Goal: Transaction & Acquisition: Book appointment/travel/reservation

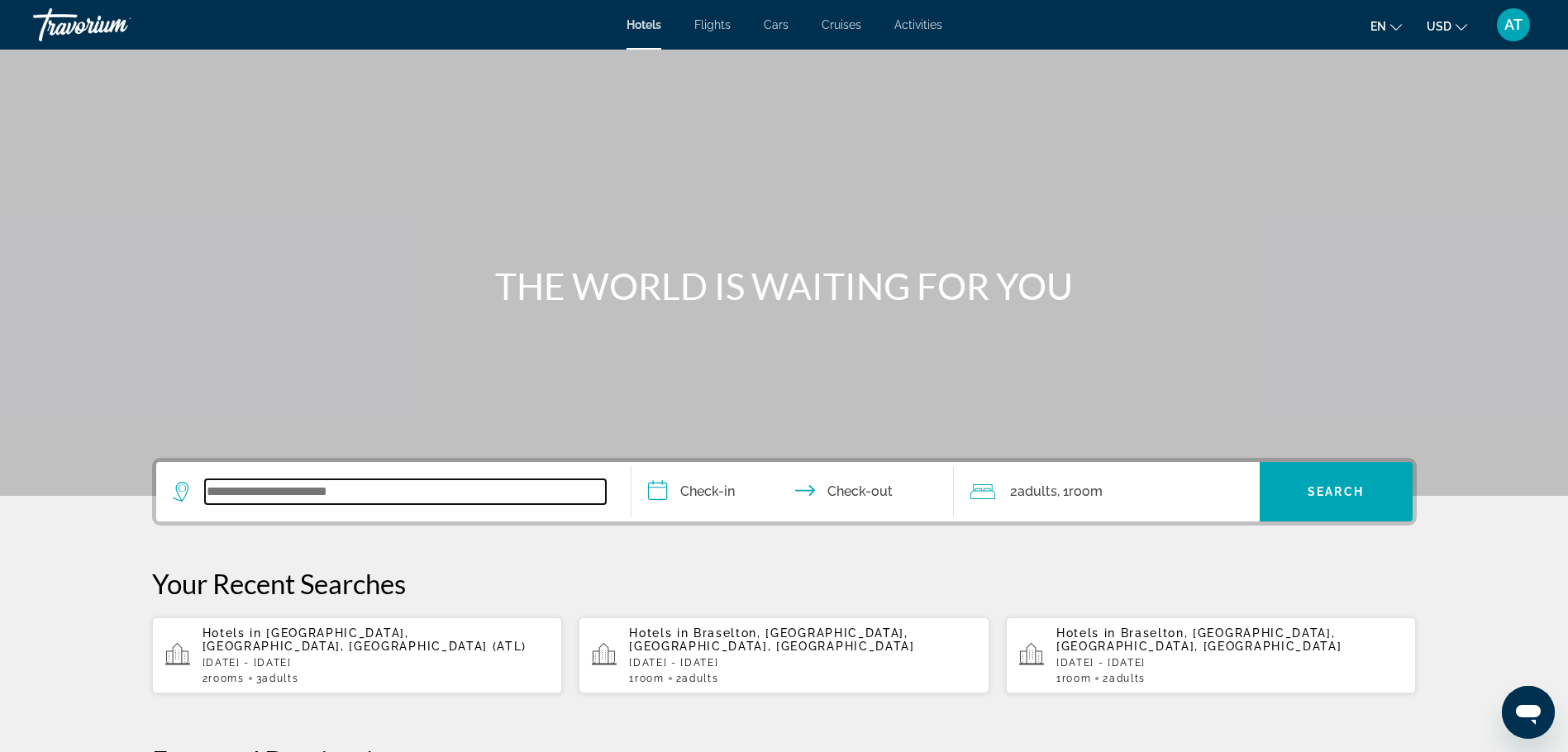
click at [380, 495] on input "Search widget" at bounding box center [405, 491] width 401 height 24
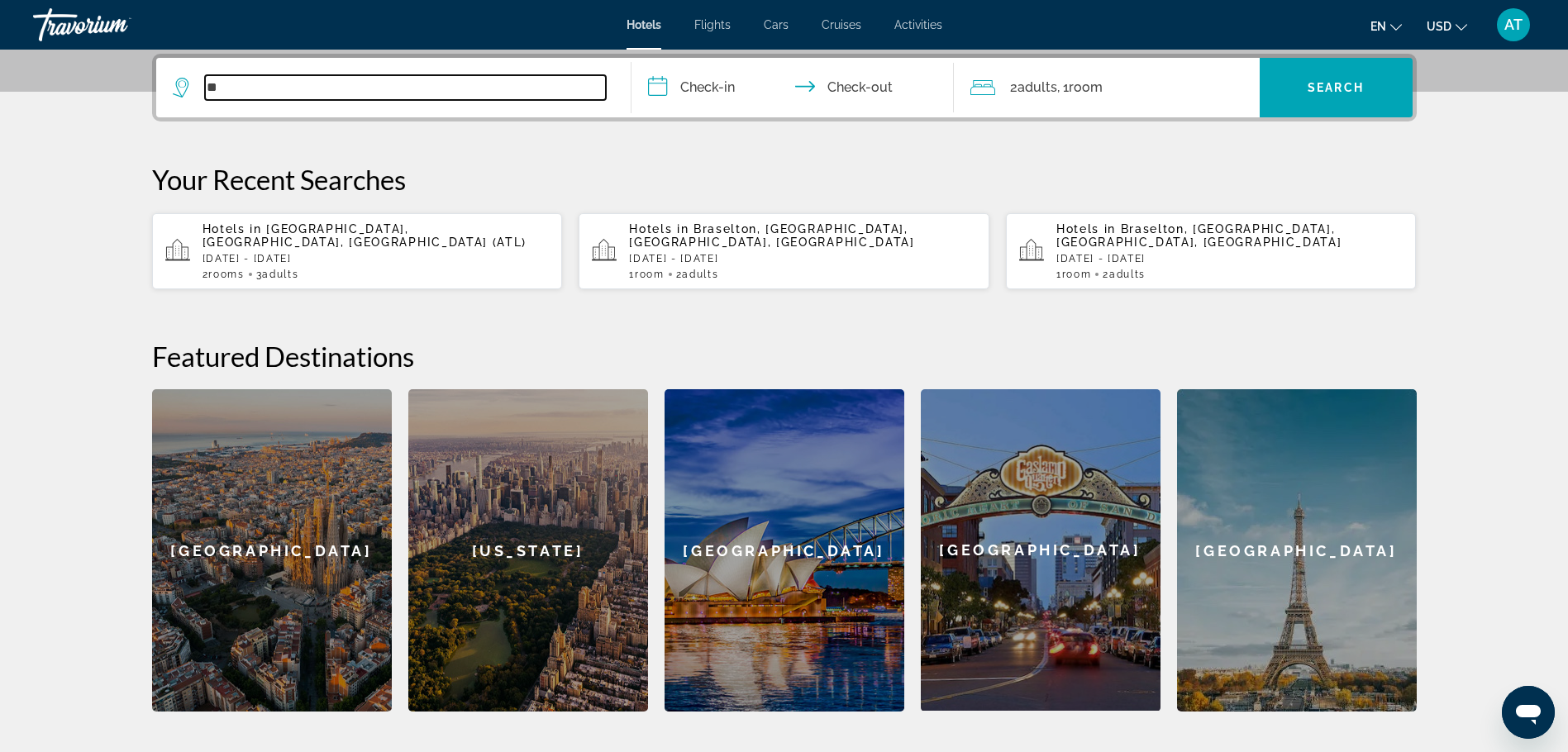
type input "*"
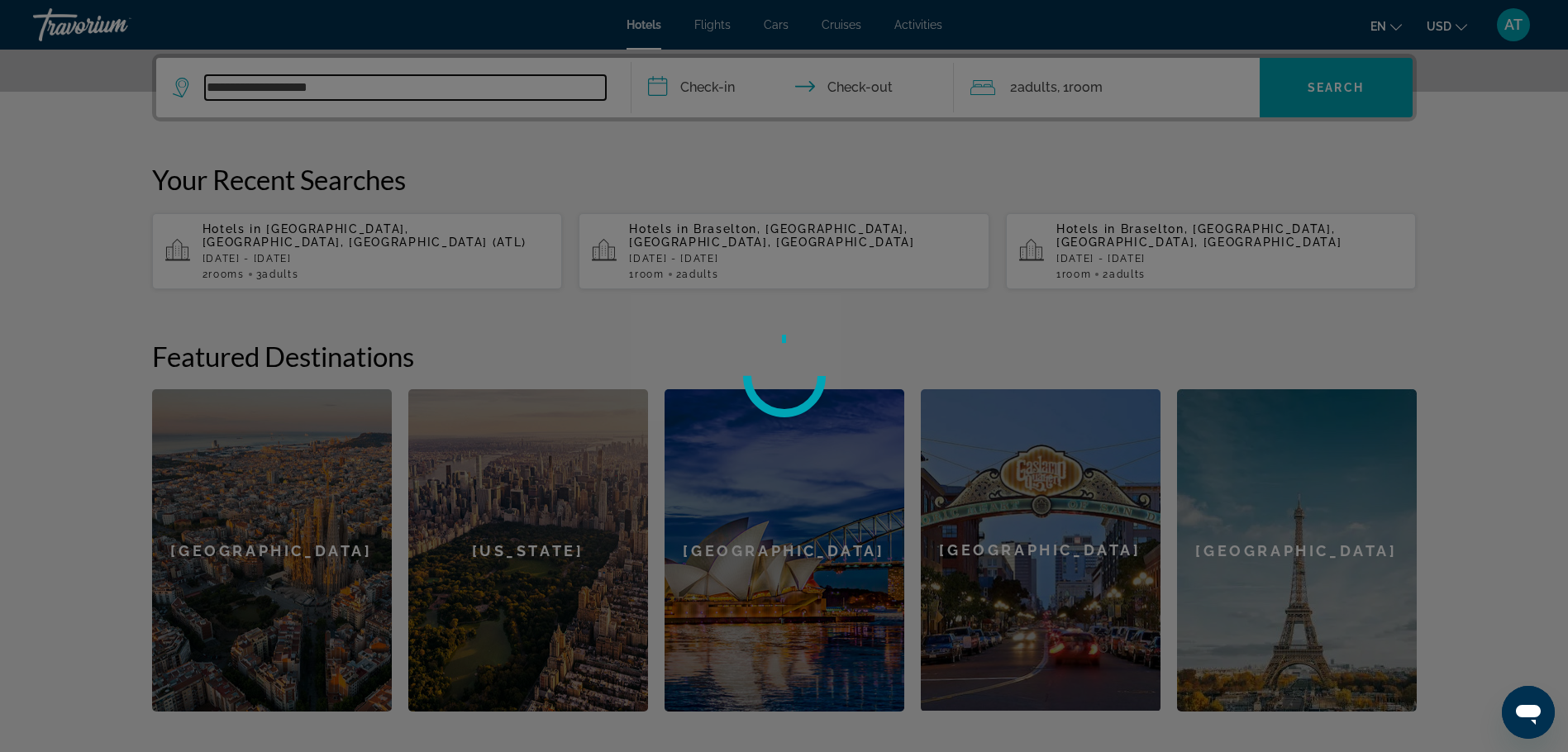
scroll to position [0, 0]
type input "**********"
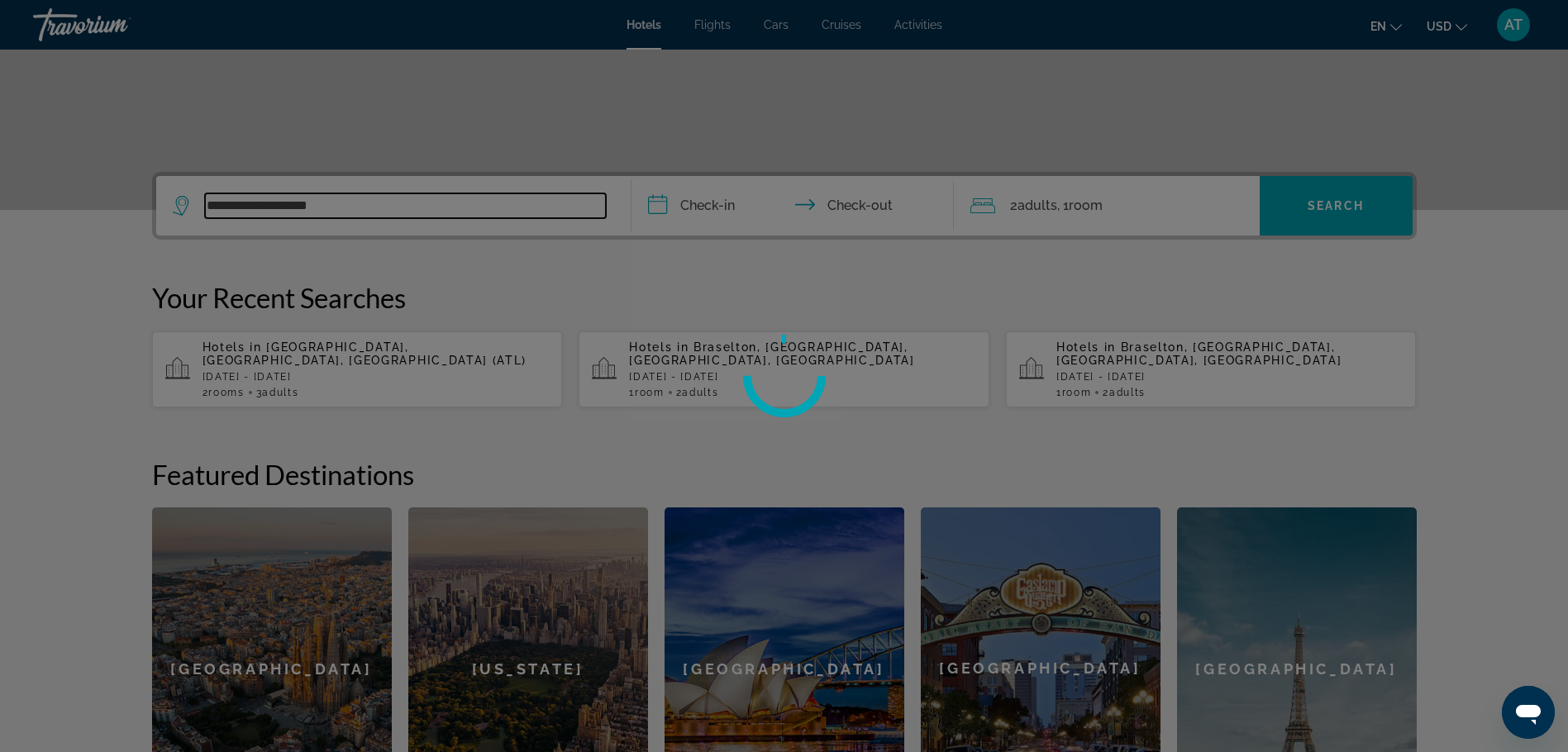
scroll to position [83, 0]
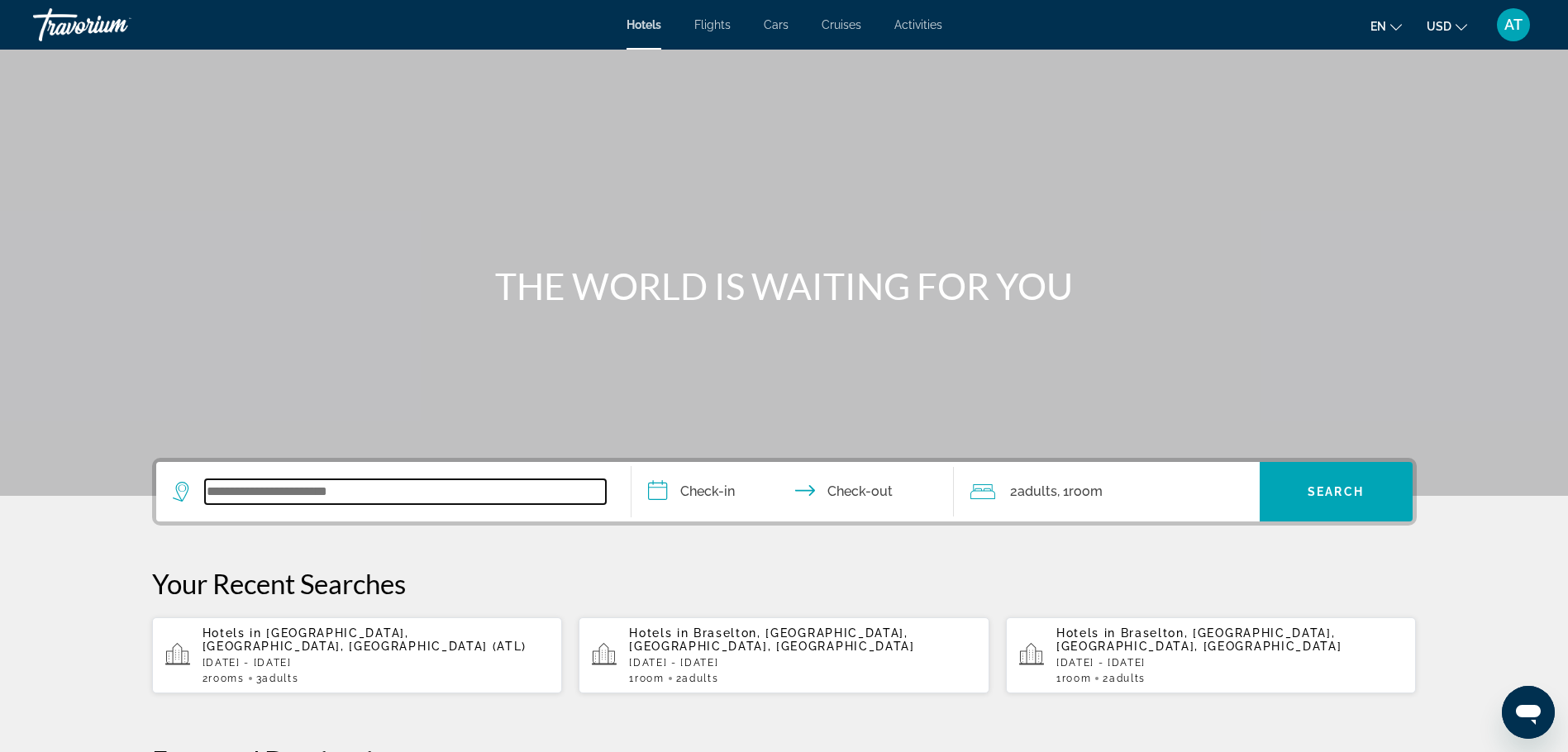
click at [390, 493] on input "Search widget" at bounding box center [405, 491] width 401 height 24
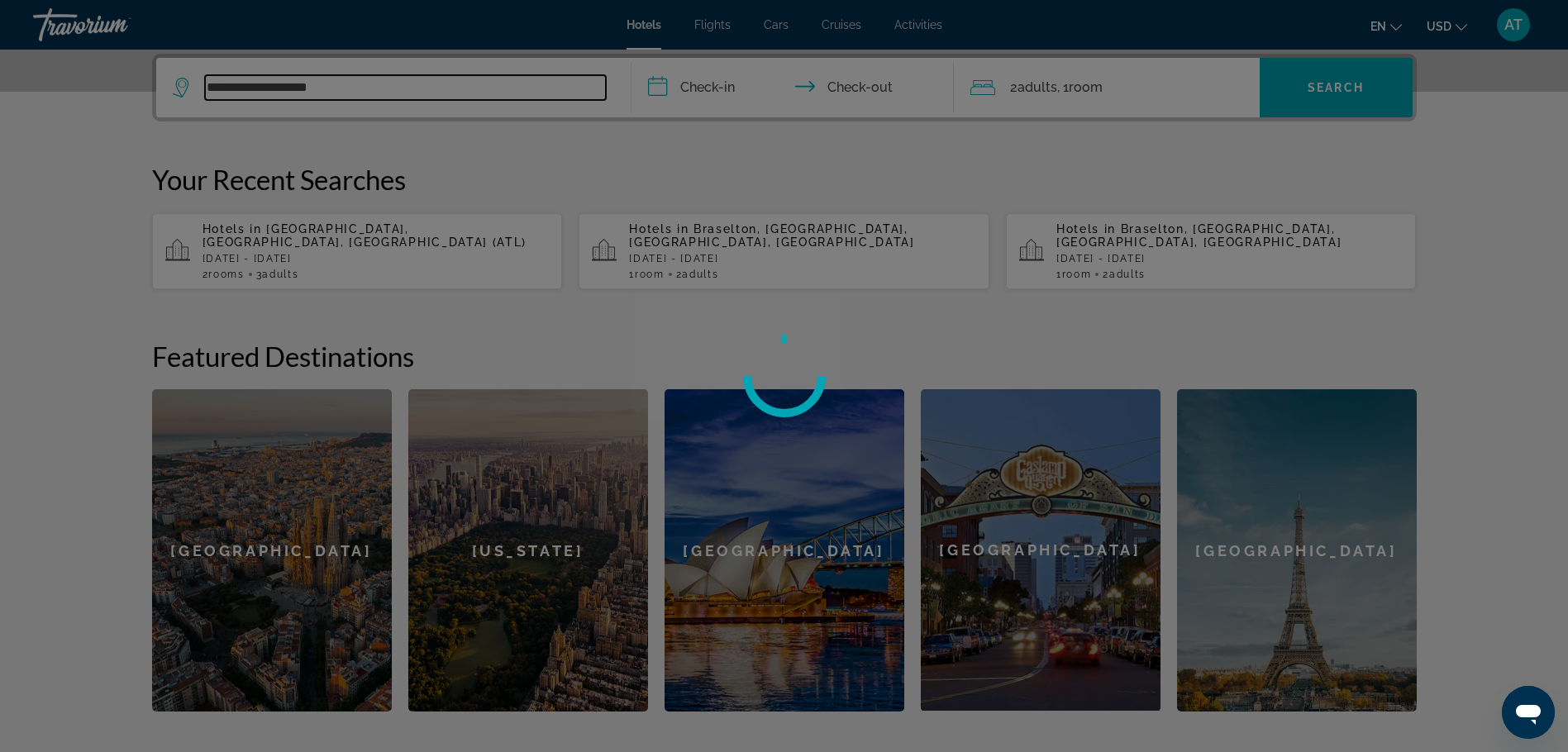
type input "**********"
click at [608, 176] on div at bounding box center [784, 376] width 1568 height 752
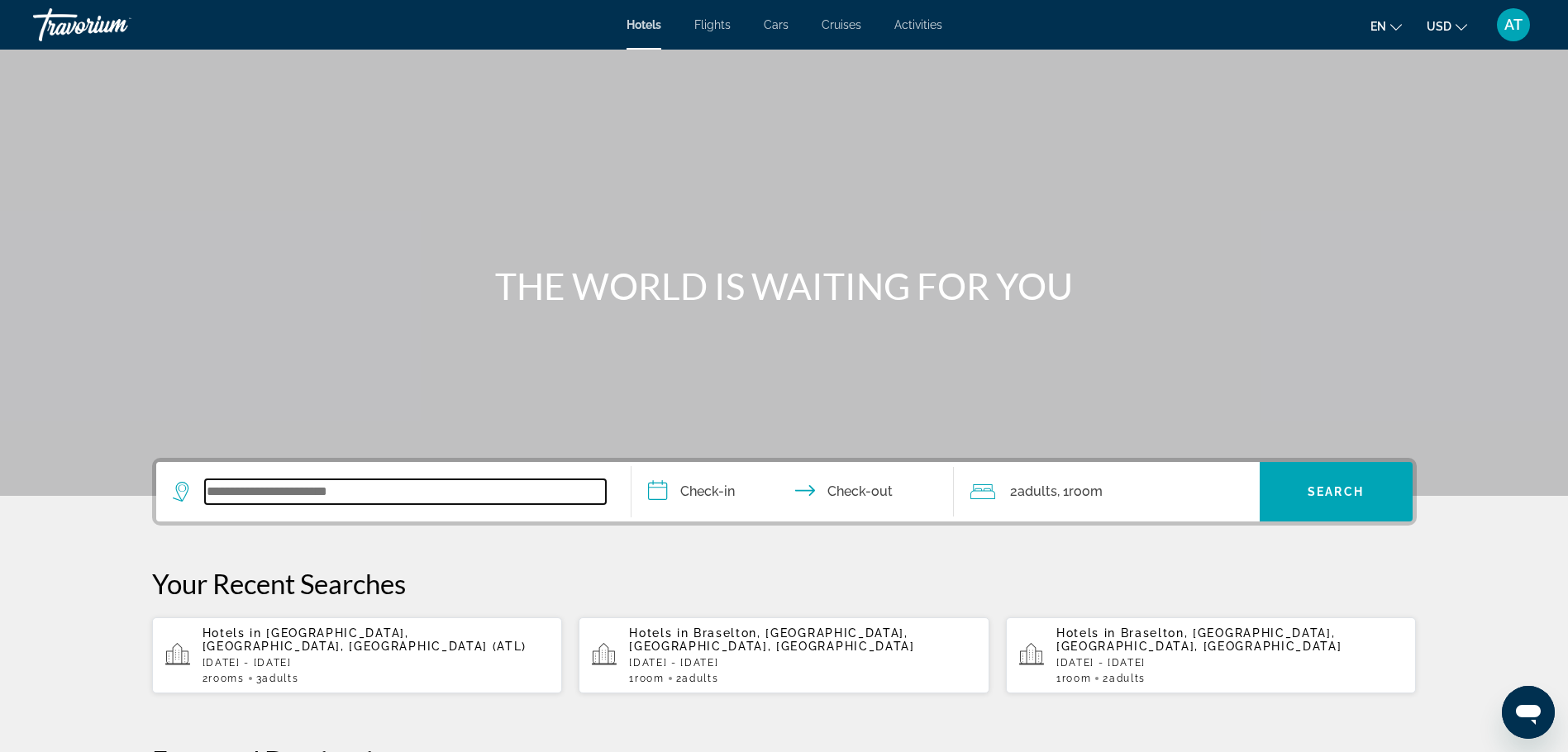
click at [427, 495] on input "Search widget" at bounding box center [405, 491] width 401 height 24
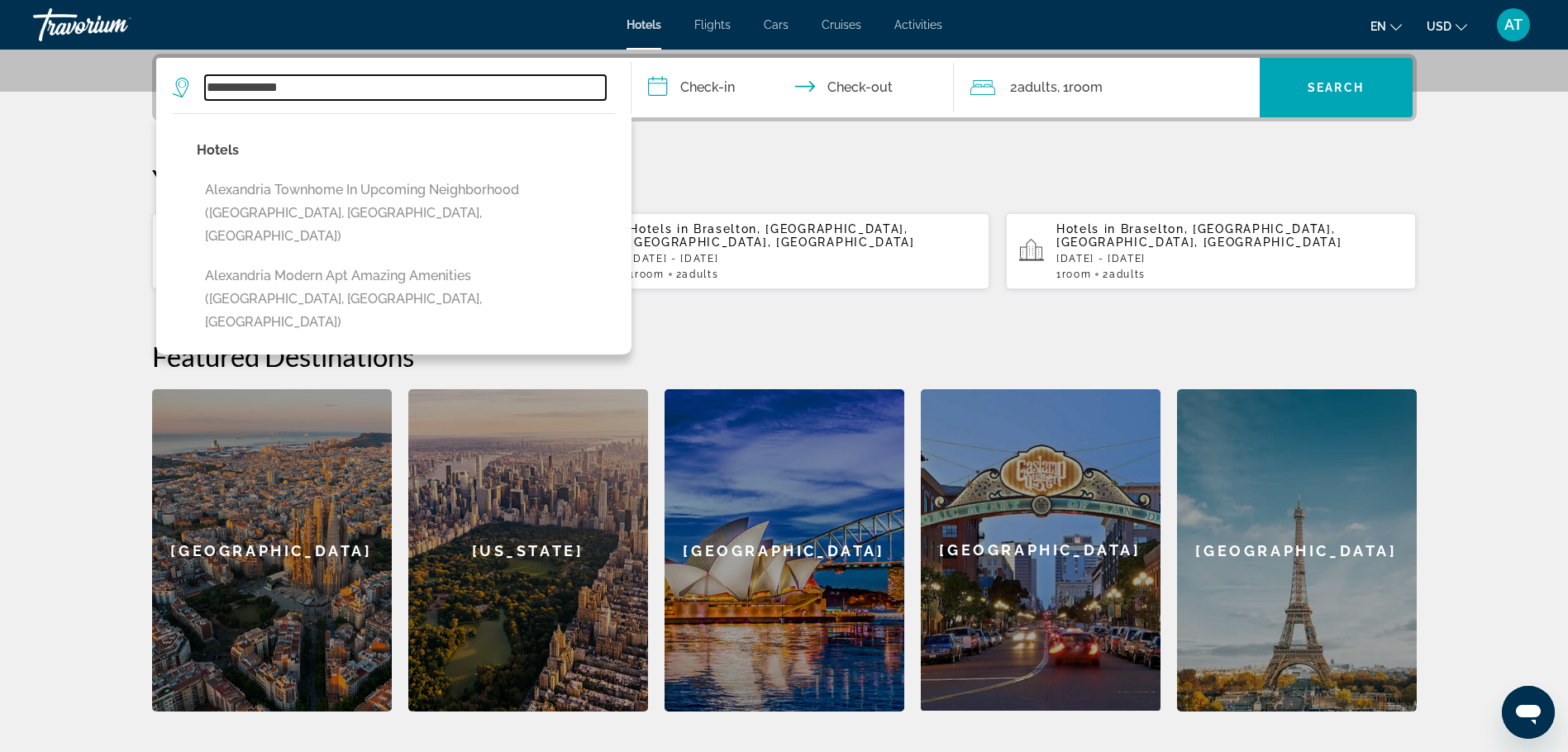
type input "**********"
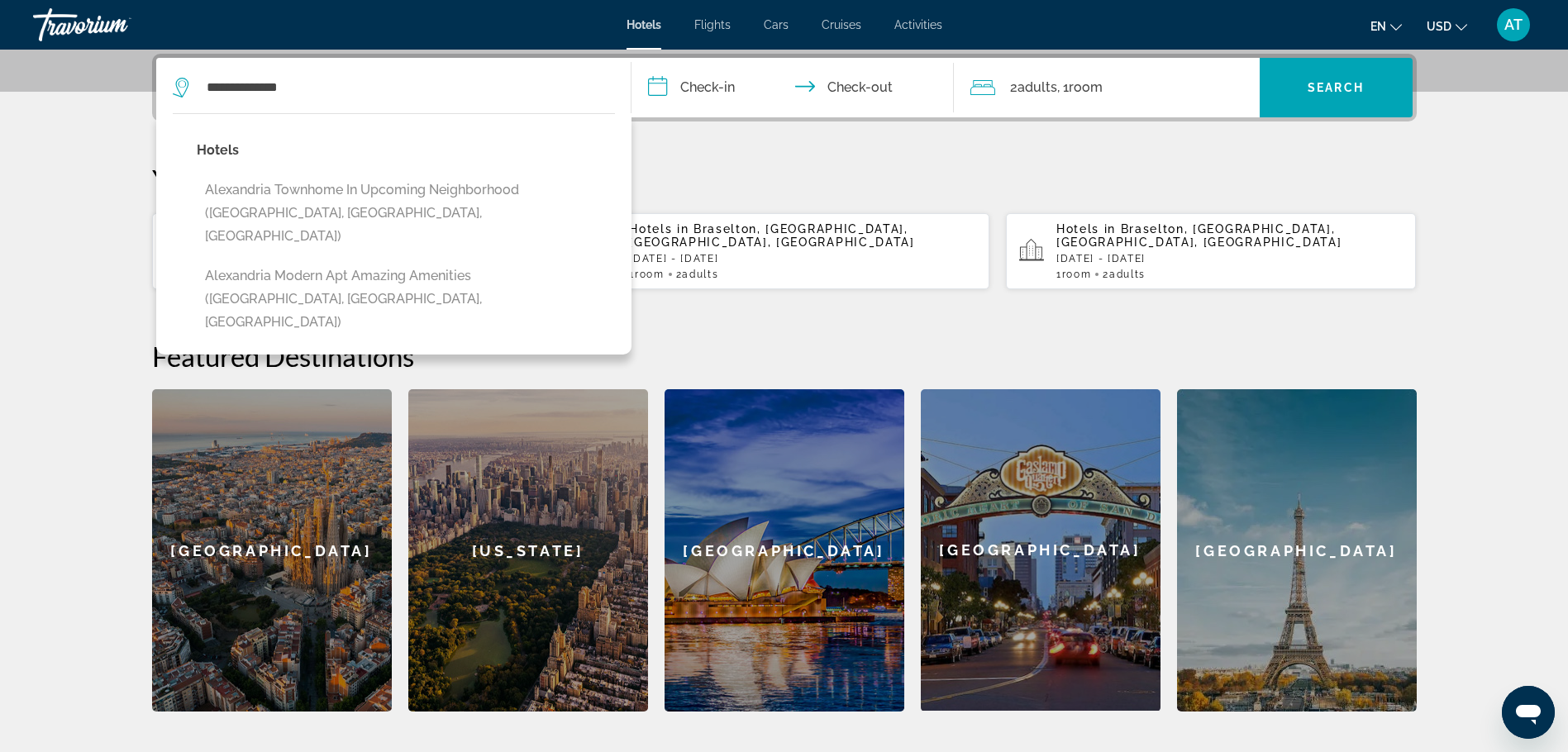
click at [718, 90] on input "**********" at bounding box center [795, 90] width 329 height 64
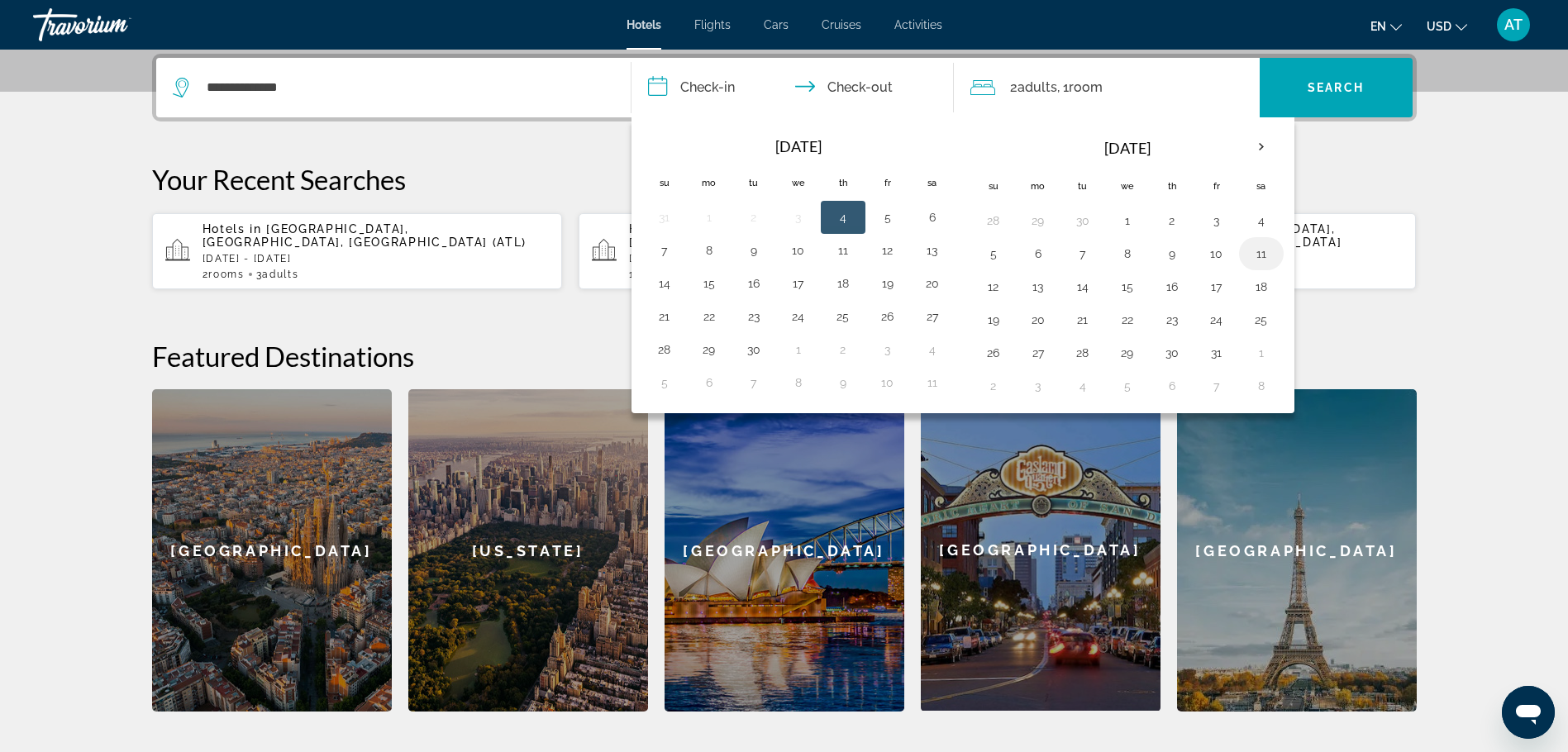
click at [1260, 252] on button "11" at bounding box center [1261, 254] width 26 height 23
click at [992, 289] on button "12" at bounding box center [993, 287] width 26 height 23
type input "**********"
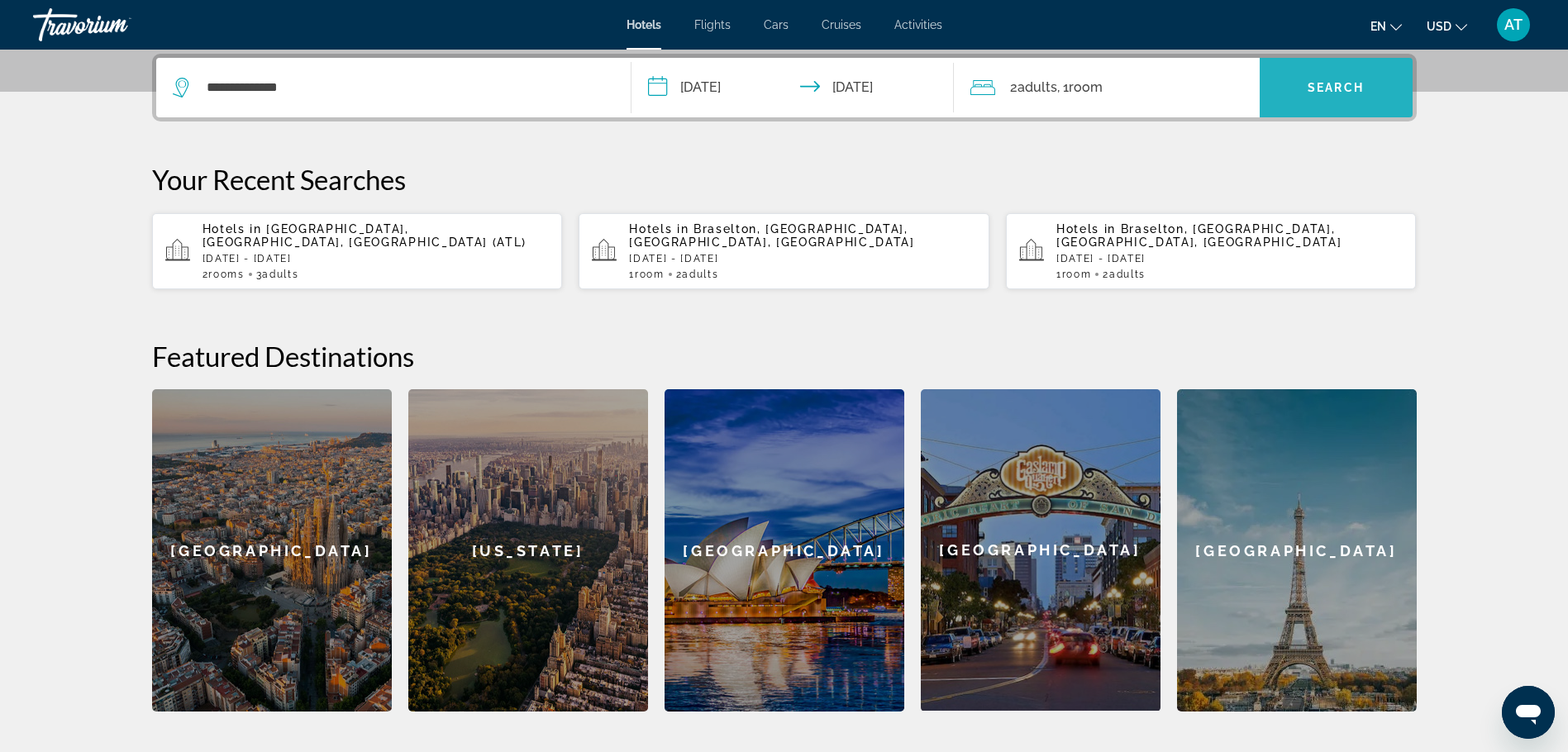
click at [1350, 81] on span "Search" at bounding box center [1336, 88] width 57 height 14
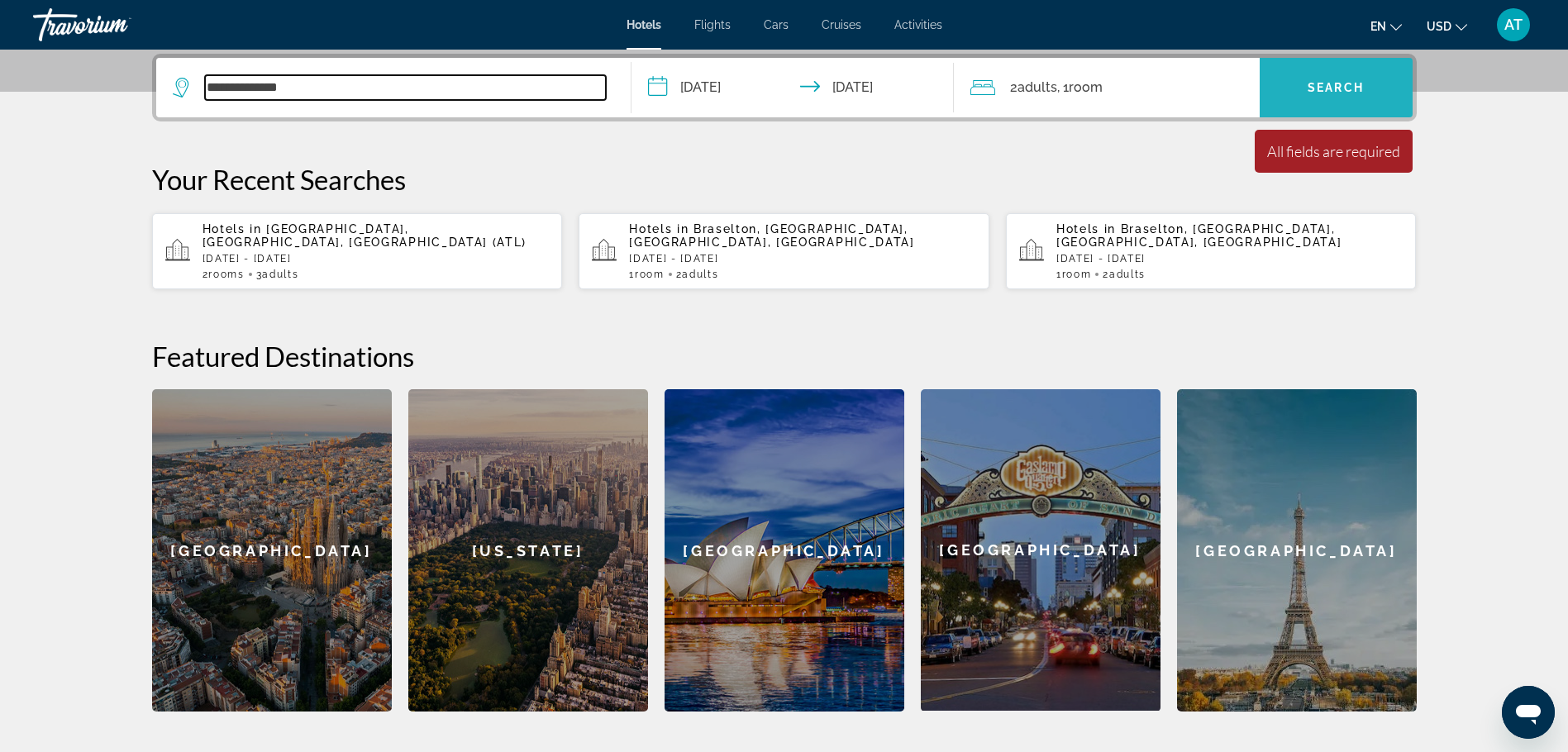
click at [306, 90] on input "**********" at bounding box center [405, 87] width 401 height 24
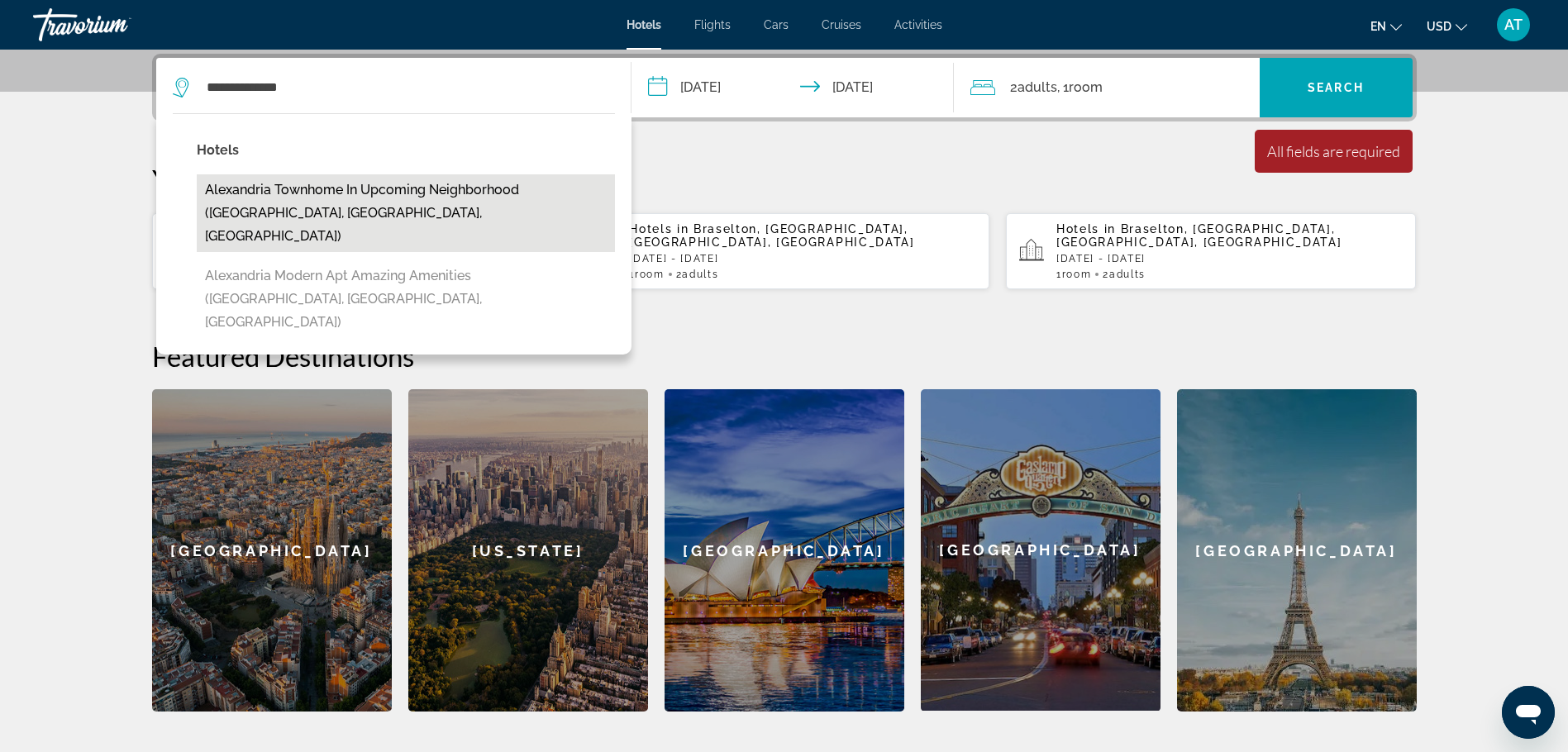
click at [333, 190] on button "Alexandria Townhome in Upcoming Neighborhood ([GEOGRAPHIC_DATA], [GEOGRAPHIC_DA…" at bounding box center [406, 214] width 419 height 78
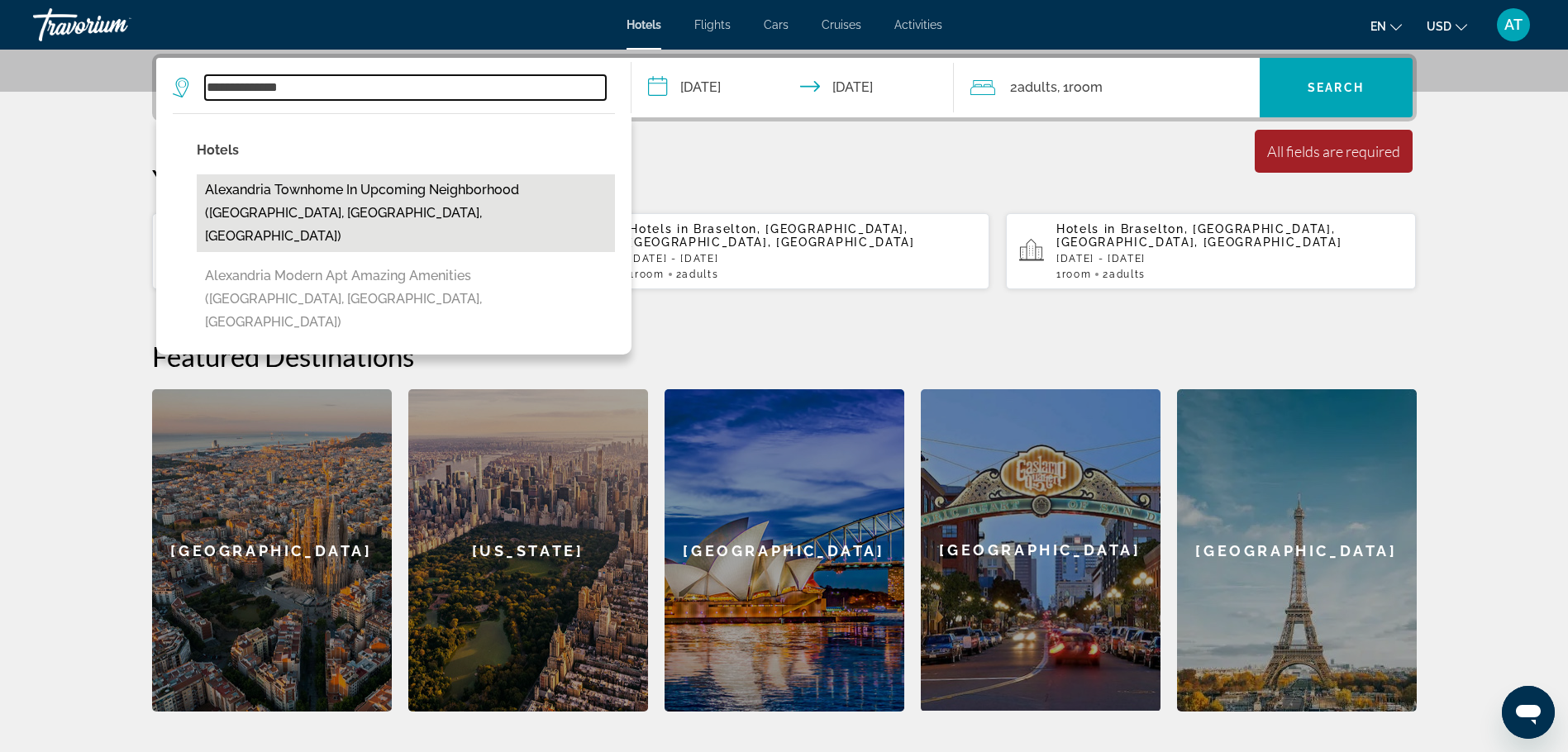
type input "**********"
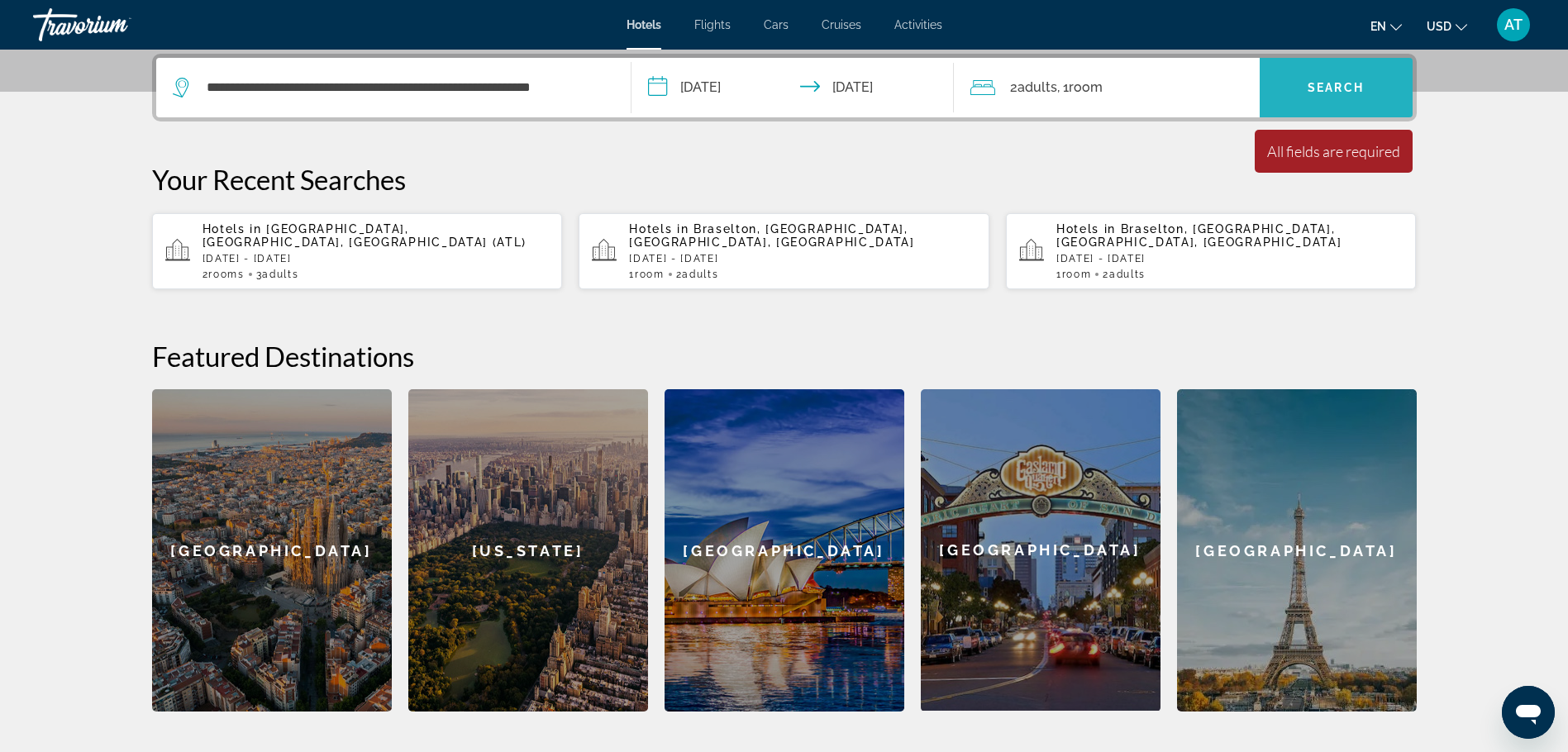
click at [1340, 88] on span "Search" at bounding box center [1336, 88] width 57 height 14
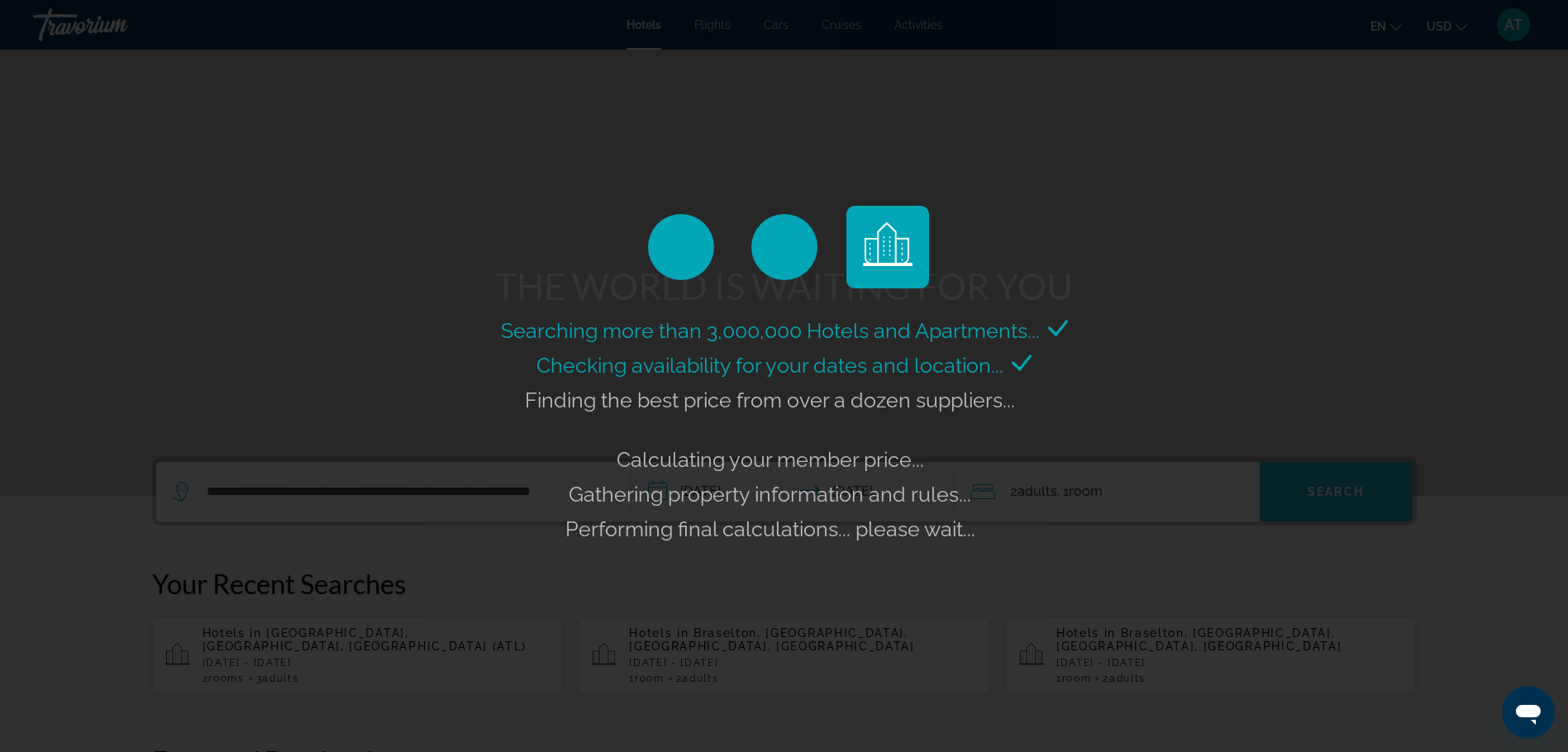
scroll to position [248, 0]
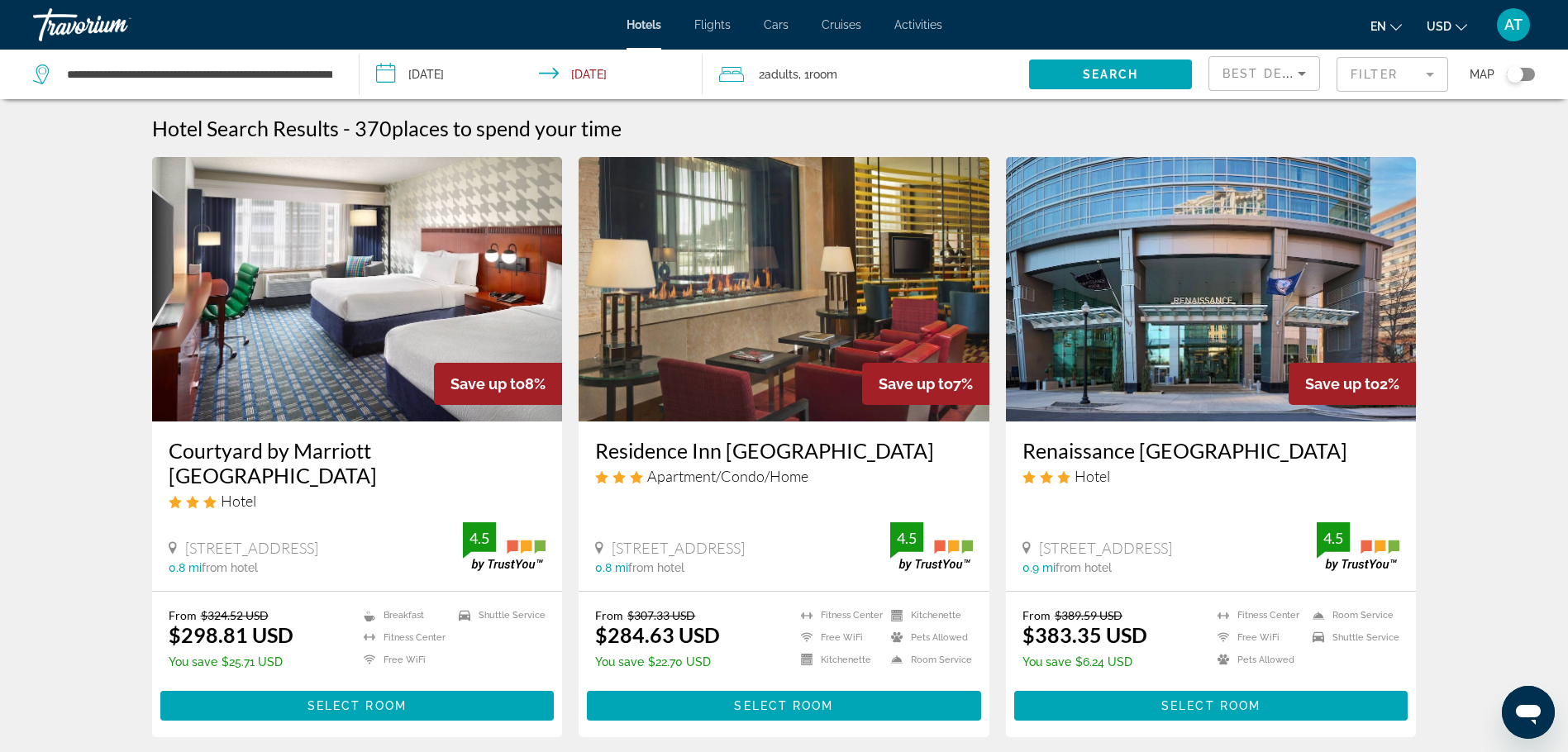
click at [1437, 77] on mat-form-field "Filter" at bounding box center [1392, 74] width 111 height 35
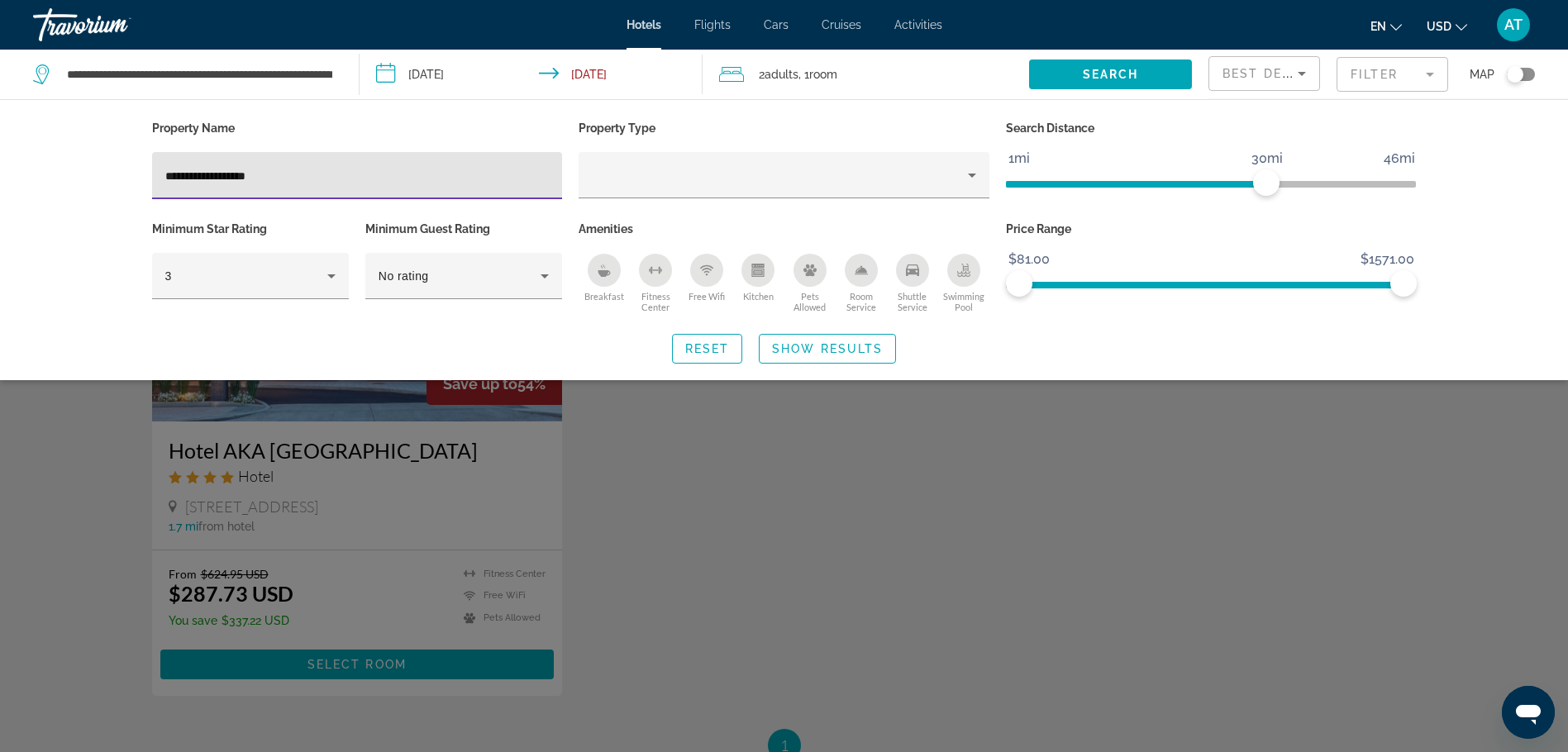
type input "**********"
click at [647, 494] on div "Search widget" at bounding box center [784, 499] width 1568 height 504
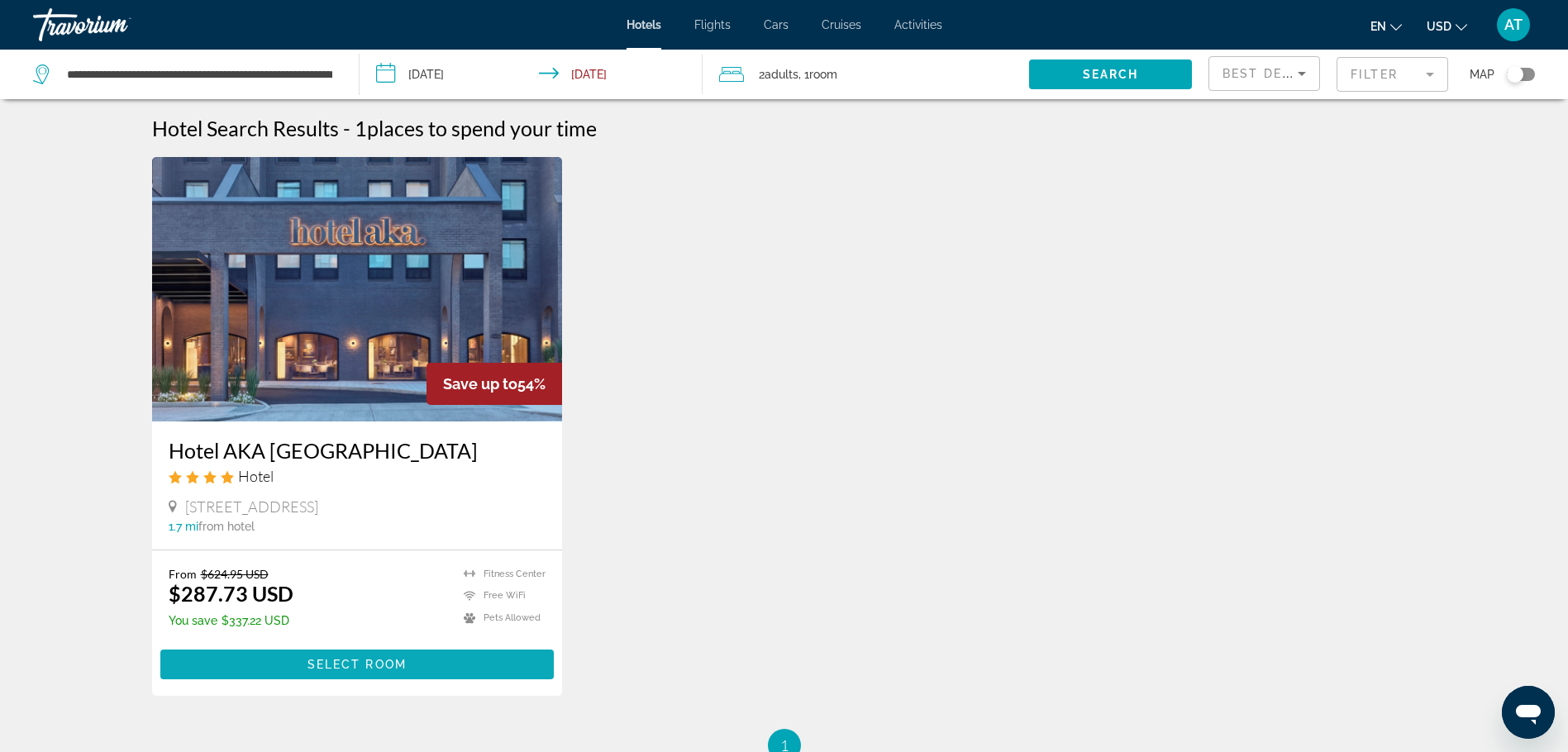
click at [327, 662] on span "Select Room" at bounding box center [357, 664] width 100 height 14
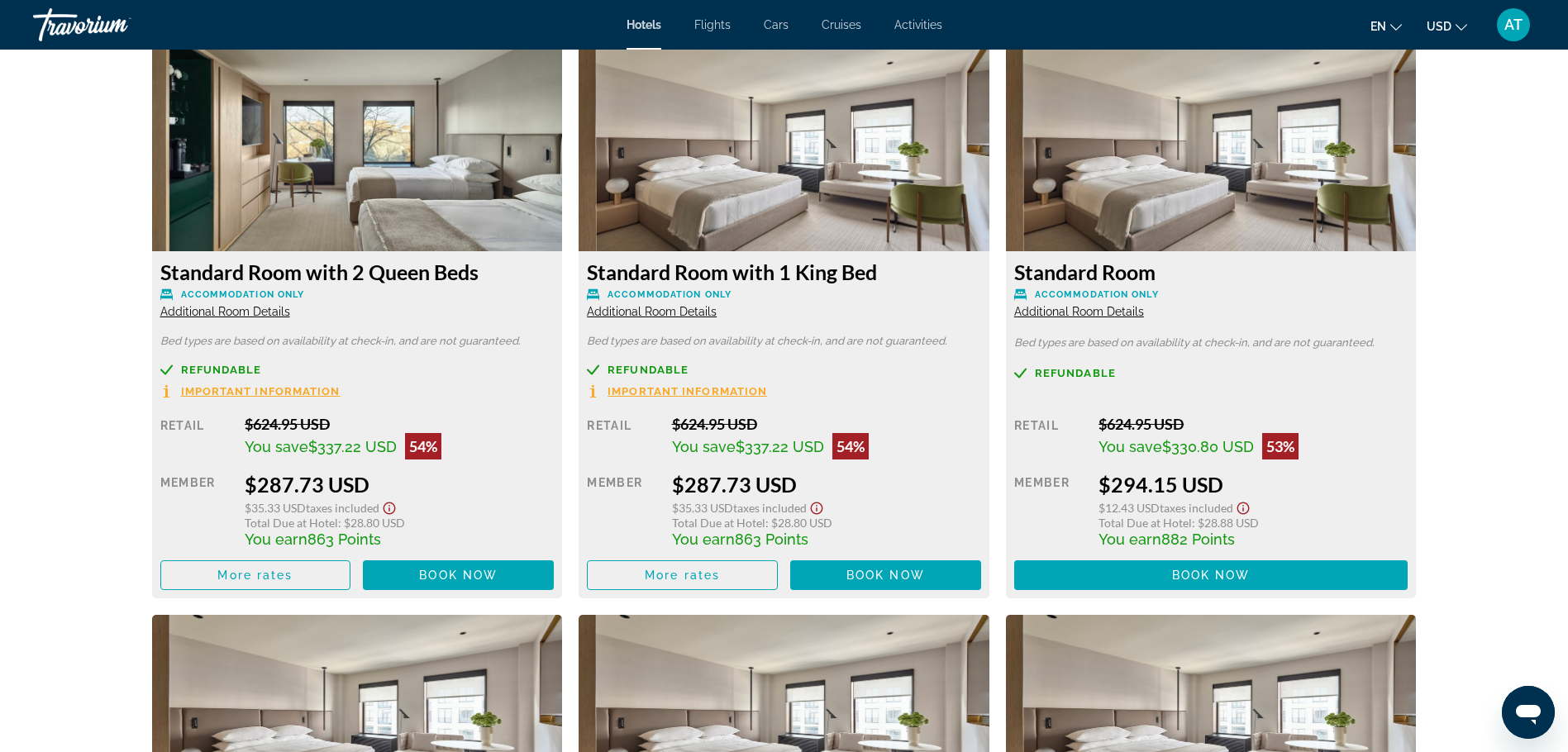
scroll to position [2315, 0]
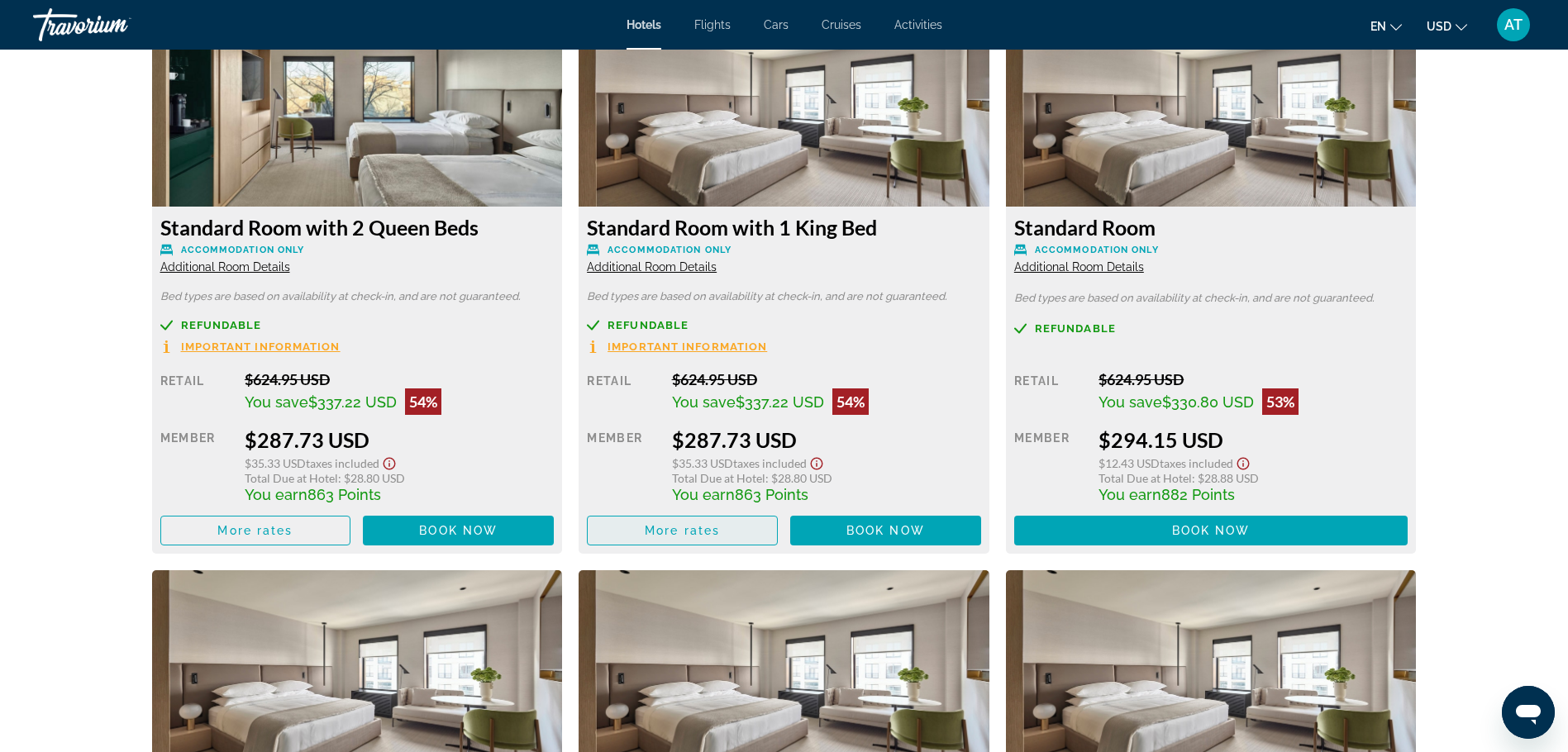
click at [293, 527] on span "More rates" at bounding box center [255, 531] width 75 height 14
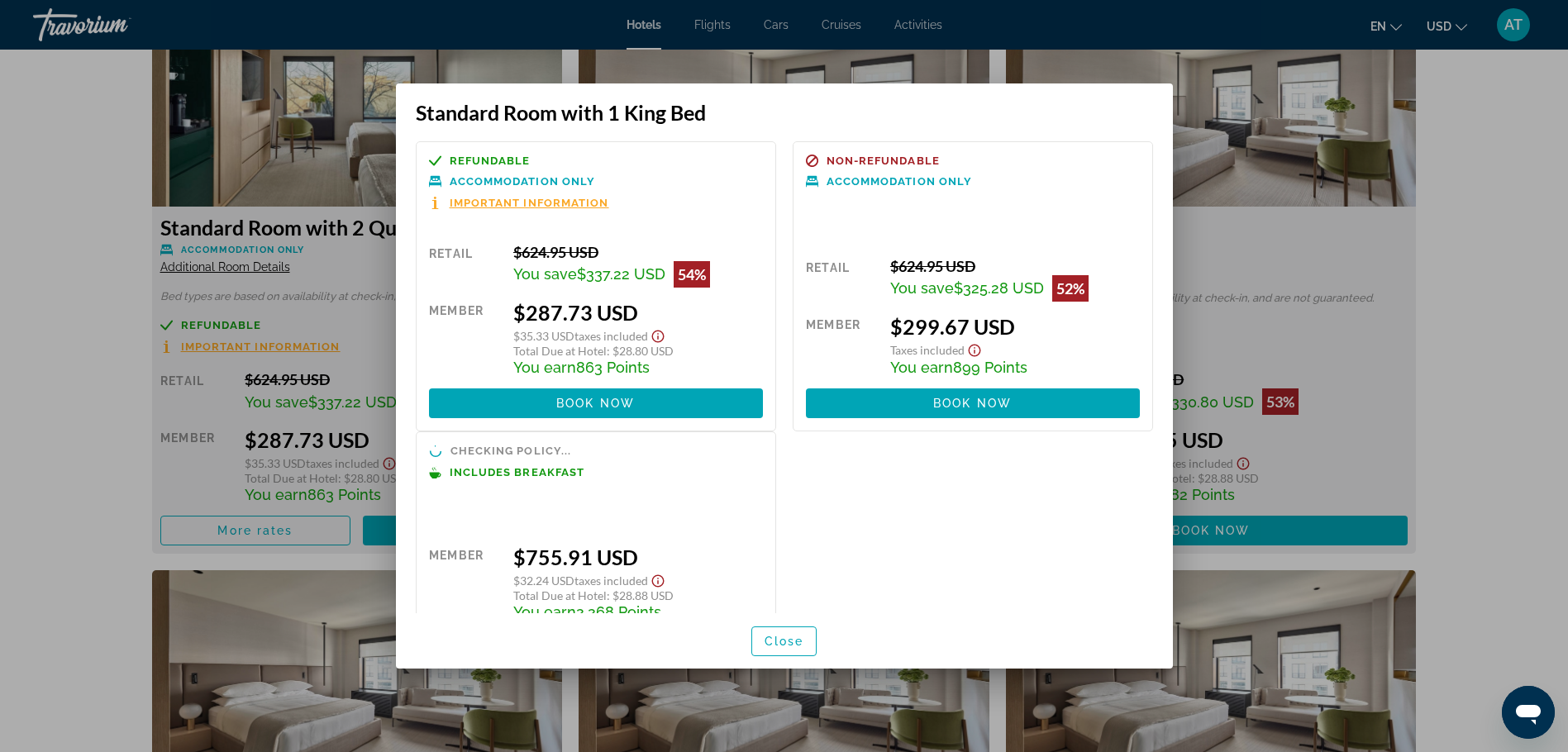
scroll to position [0, 0]
click at [1226, 262] on div at bounding box center [784, 376] width 1568 height 752
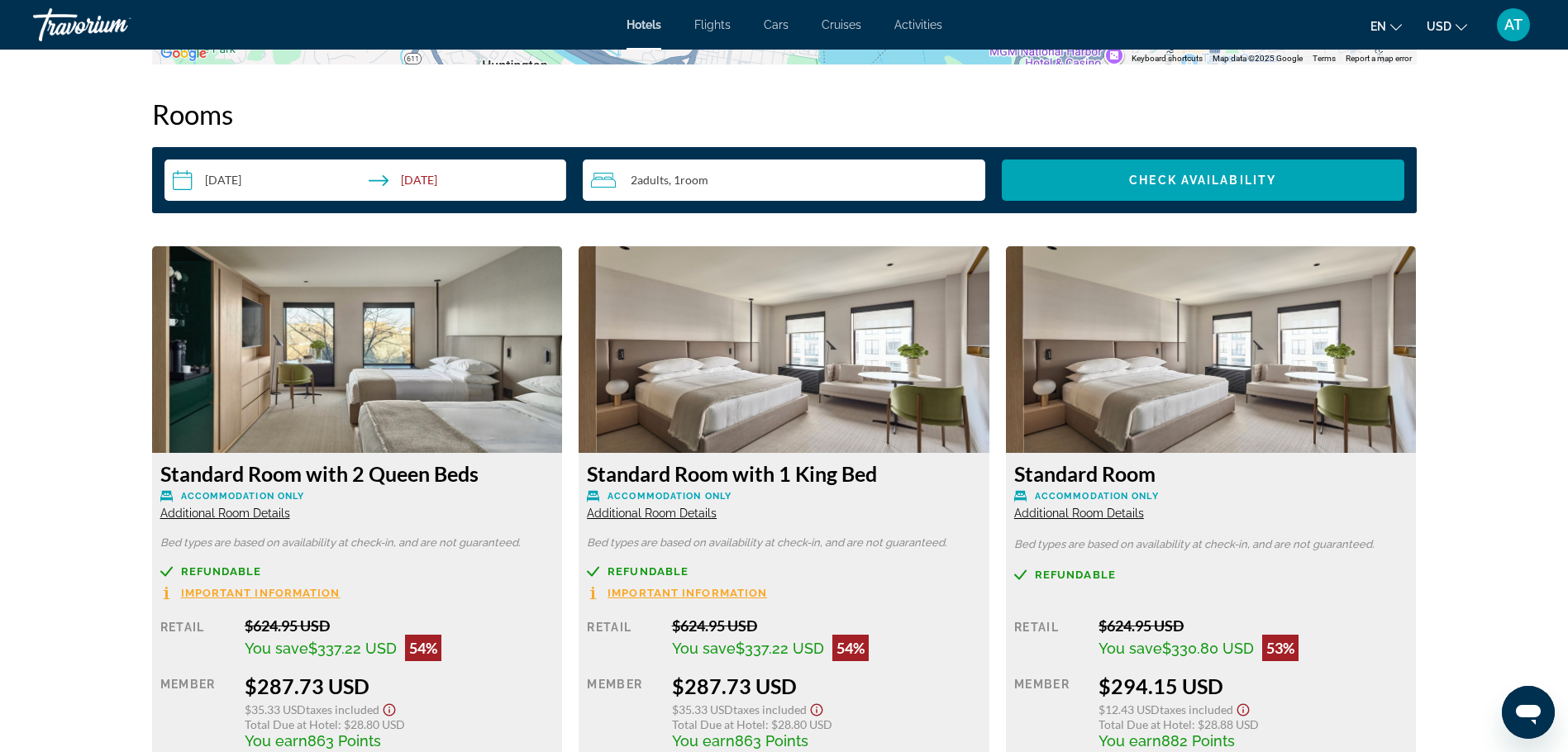
scroll to position [2233, 0]
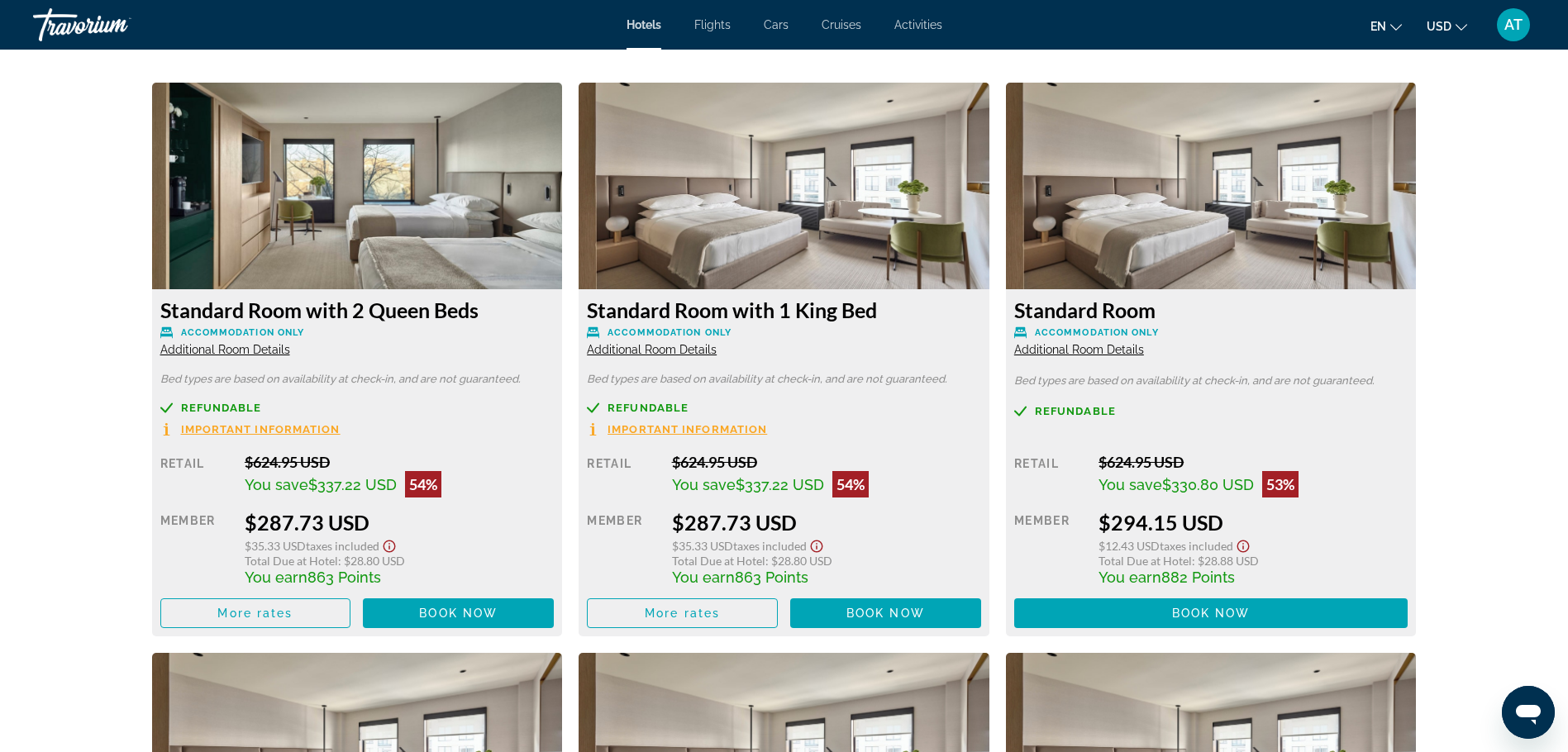
click at [290, 349] on span "Additional Room Details" at bounding box center [224, 350] width 130 height 14
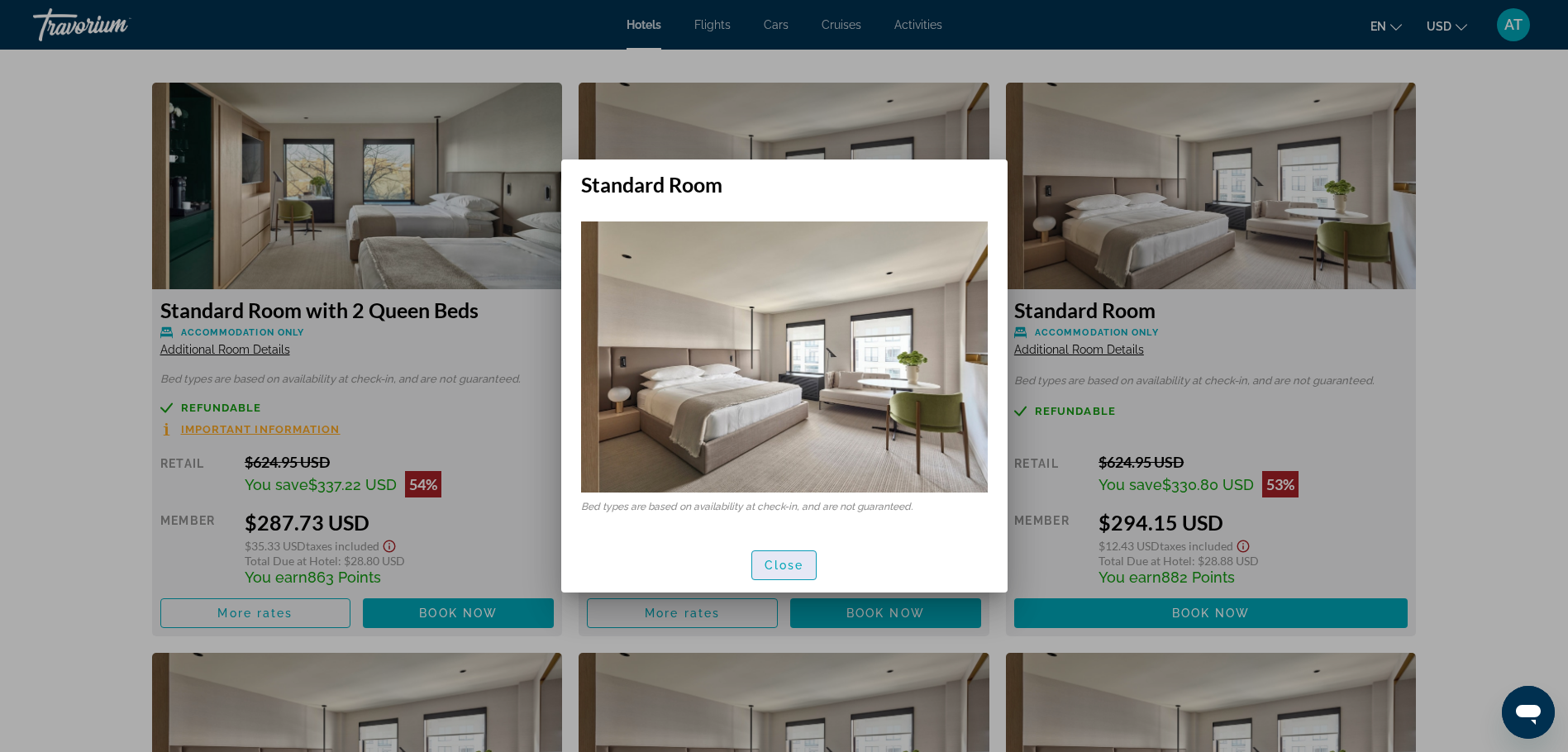
click at [785, 561] on span "Close" at bounding box center [784, 566] width 40 height 14
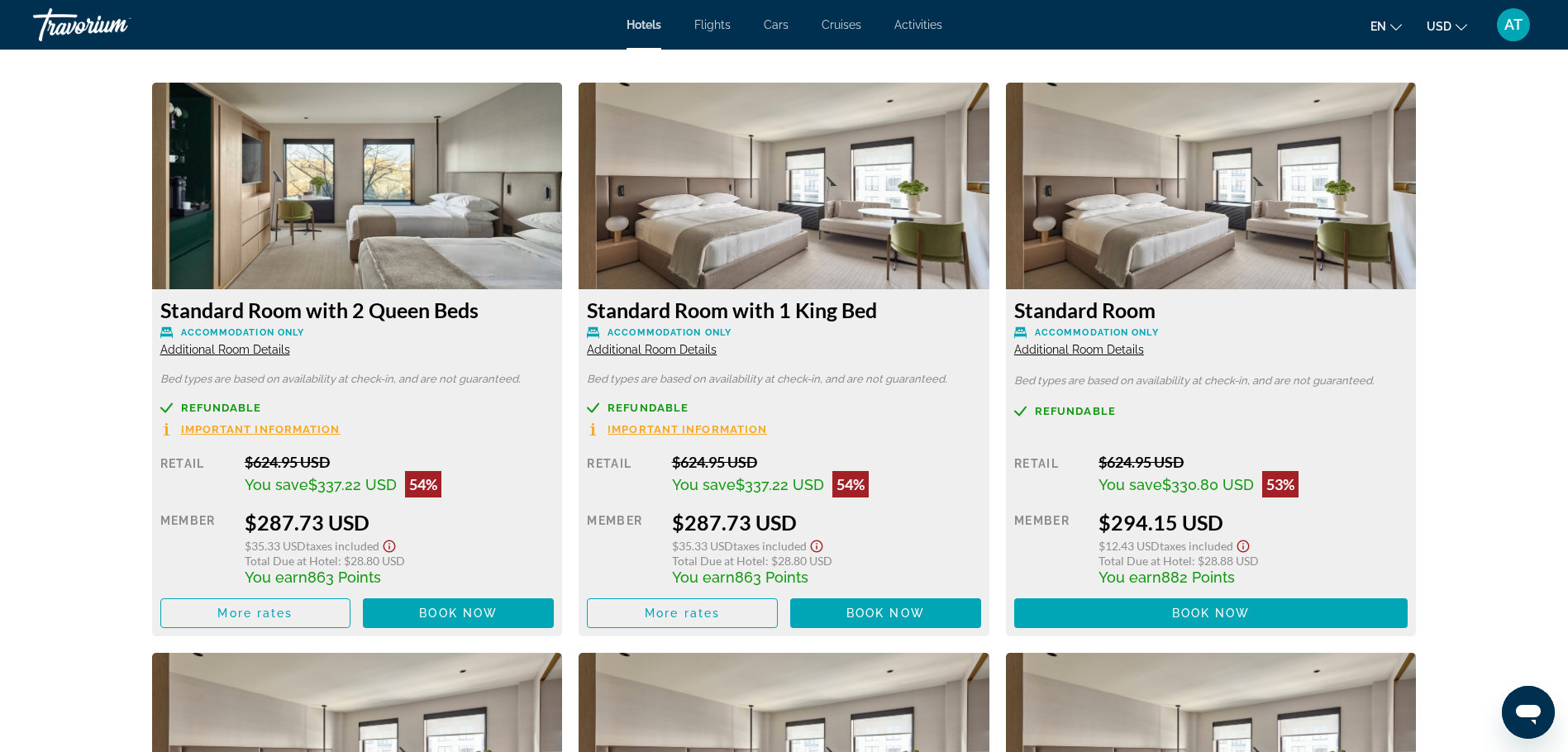
scroll to position [2315, 0]
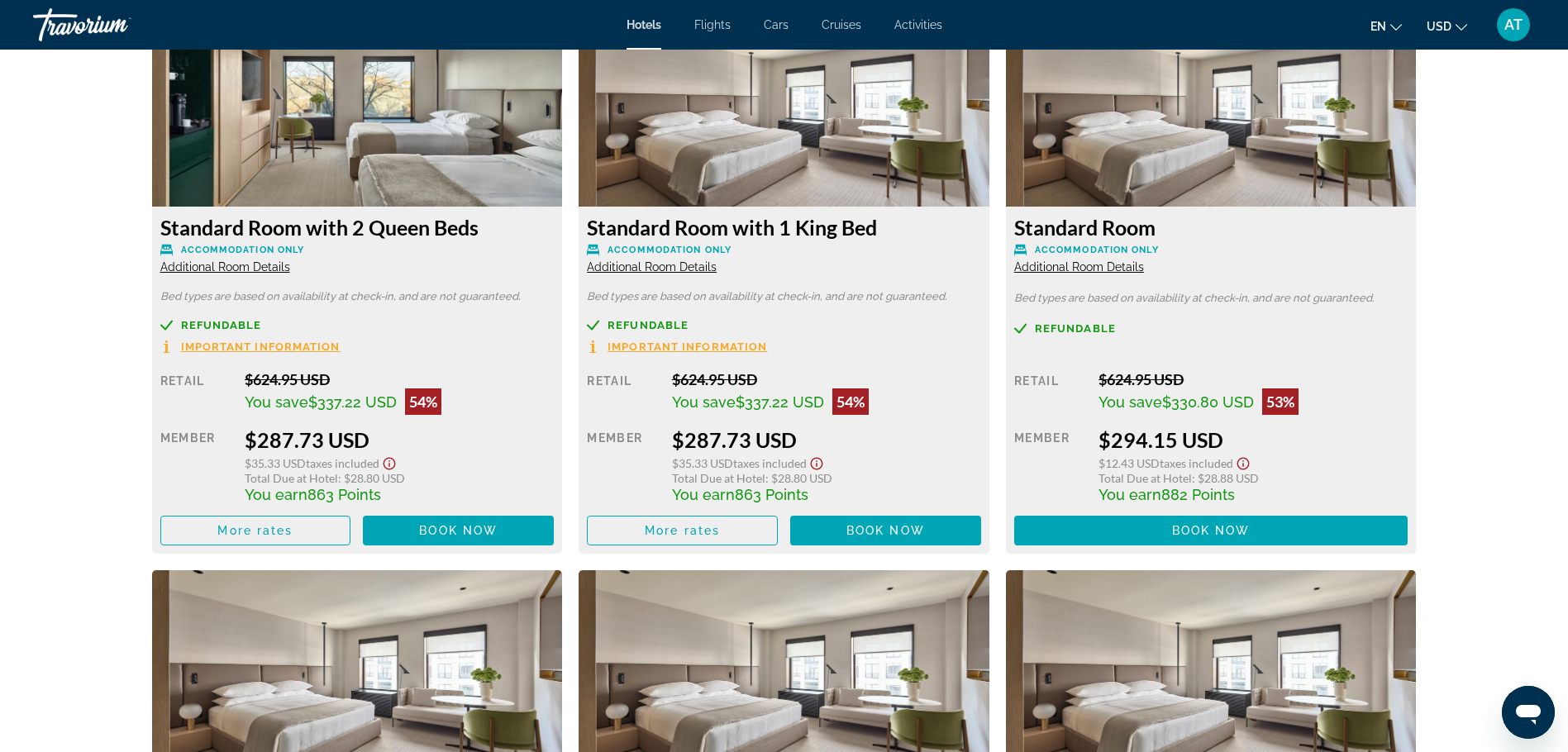
click at [341, 348] on span "Important Information" at bounding box center [261, 346] width 160 height 11
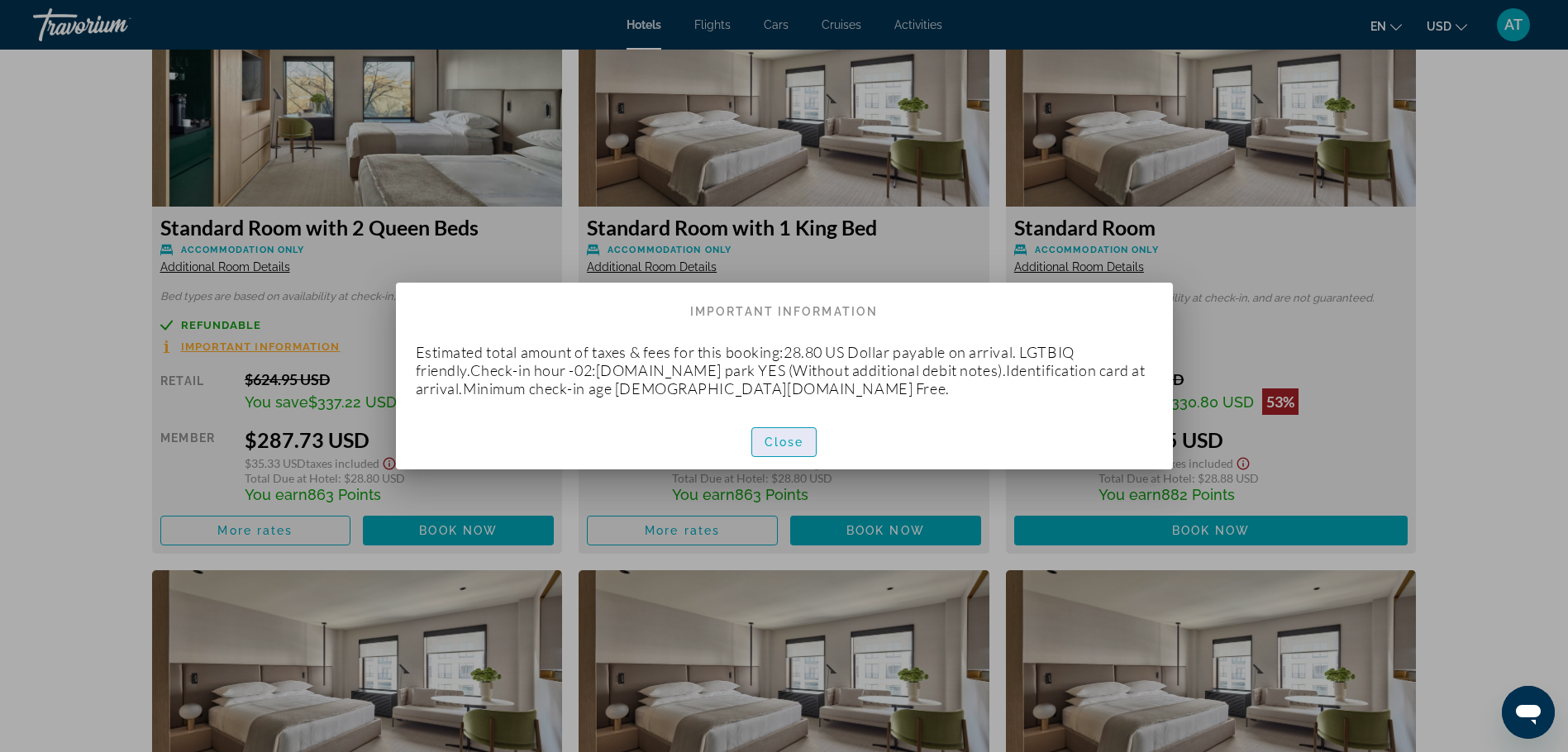
click at [782, 445] on span "Close" at bounding box center [784, 442] width 40 height 14
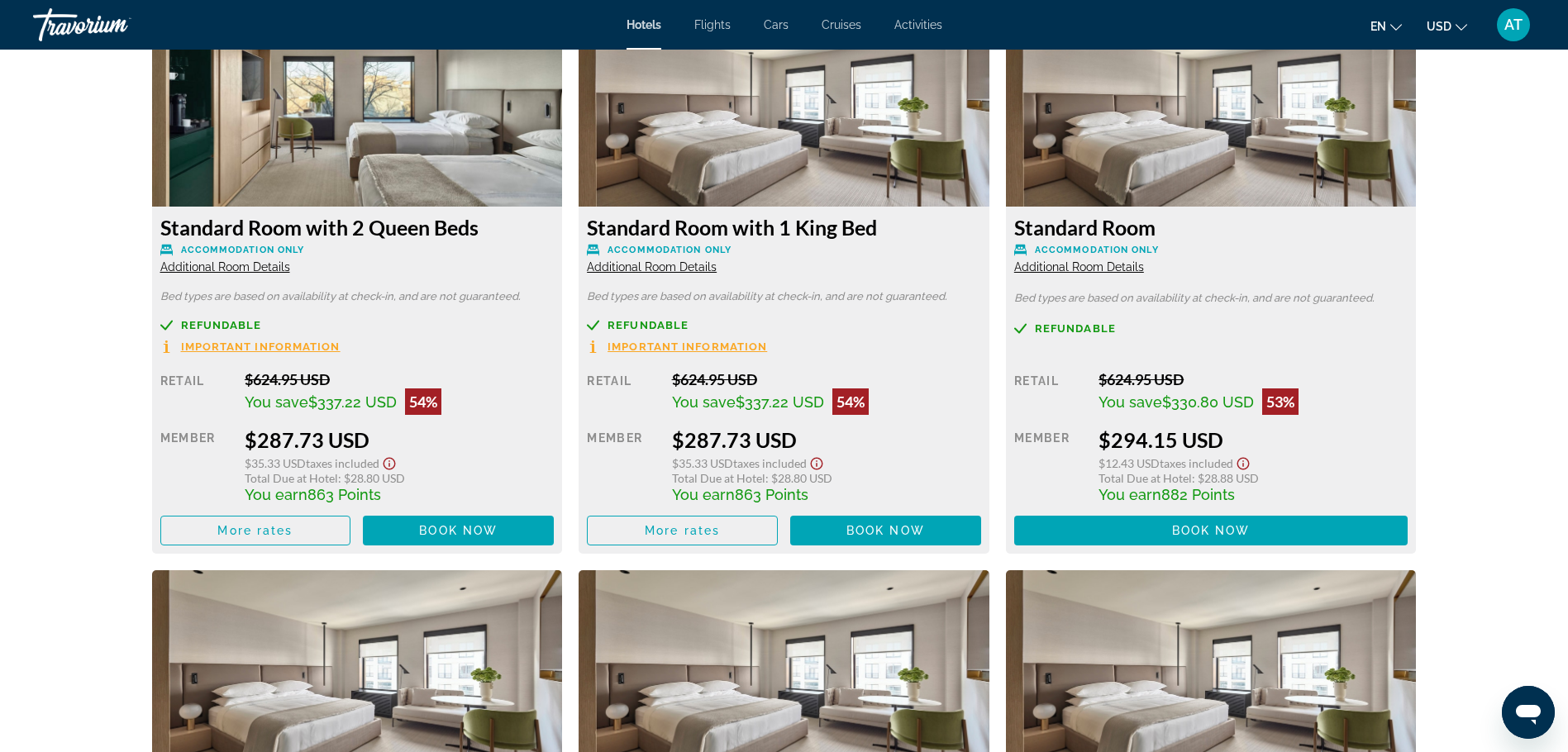
scroll to position [2398, 0]
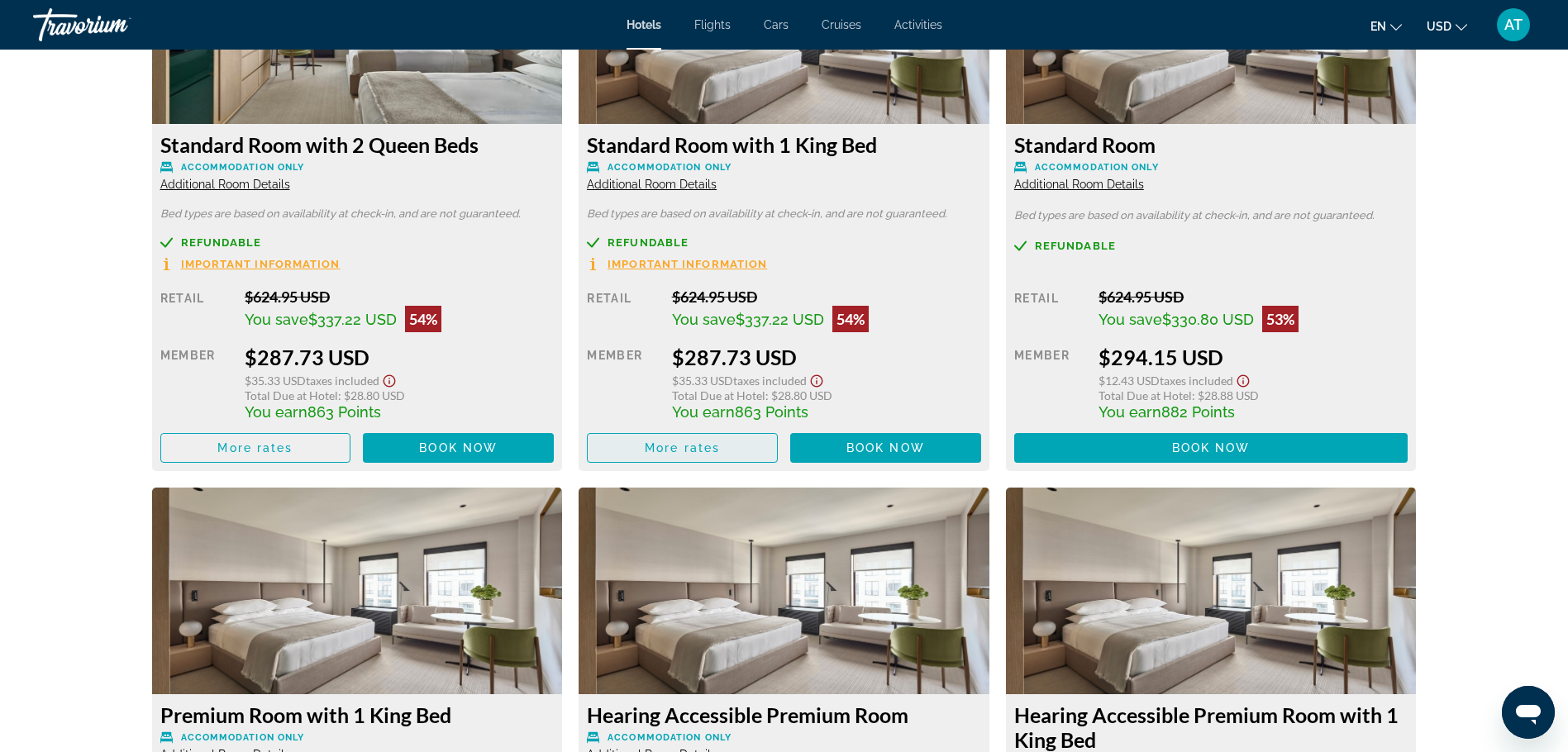
click at [293, 454] on span "More rates" at bounding box center [255, 448] width 75 height 14
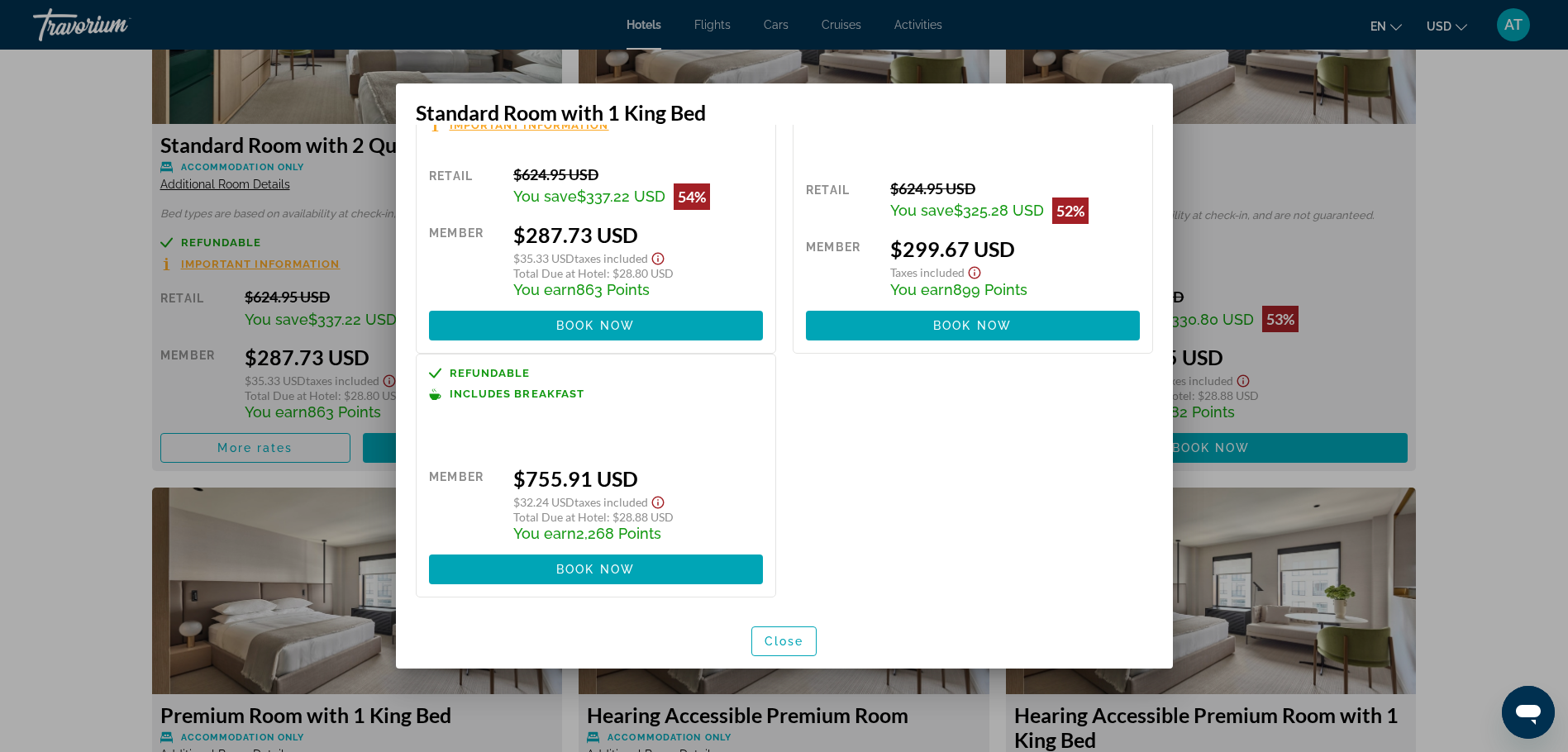
scroll to position [0, 0]
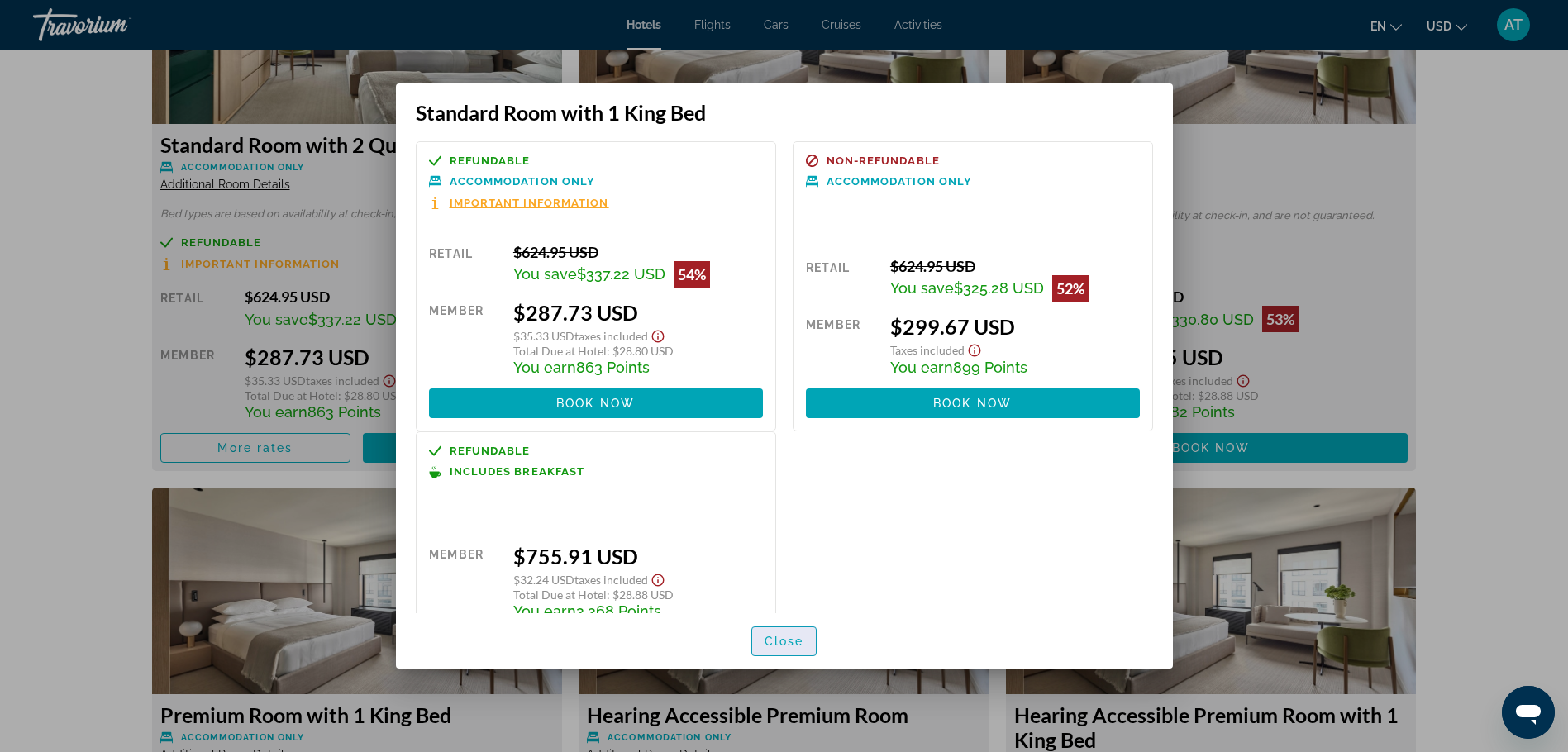
click at [782, 643] on span "Close" at bounding box center [784, 642] width 40 height 14
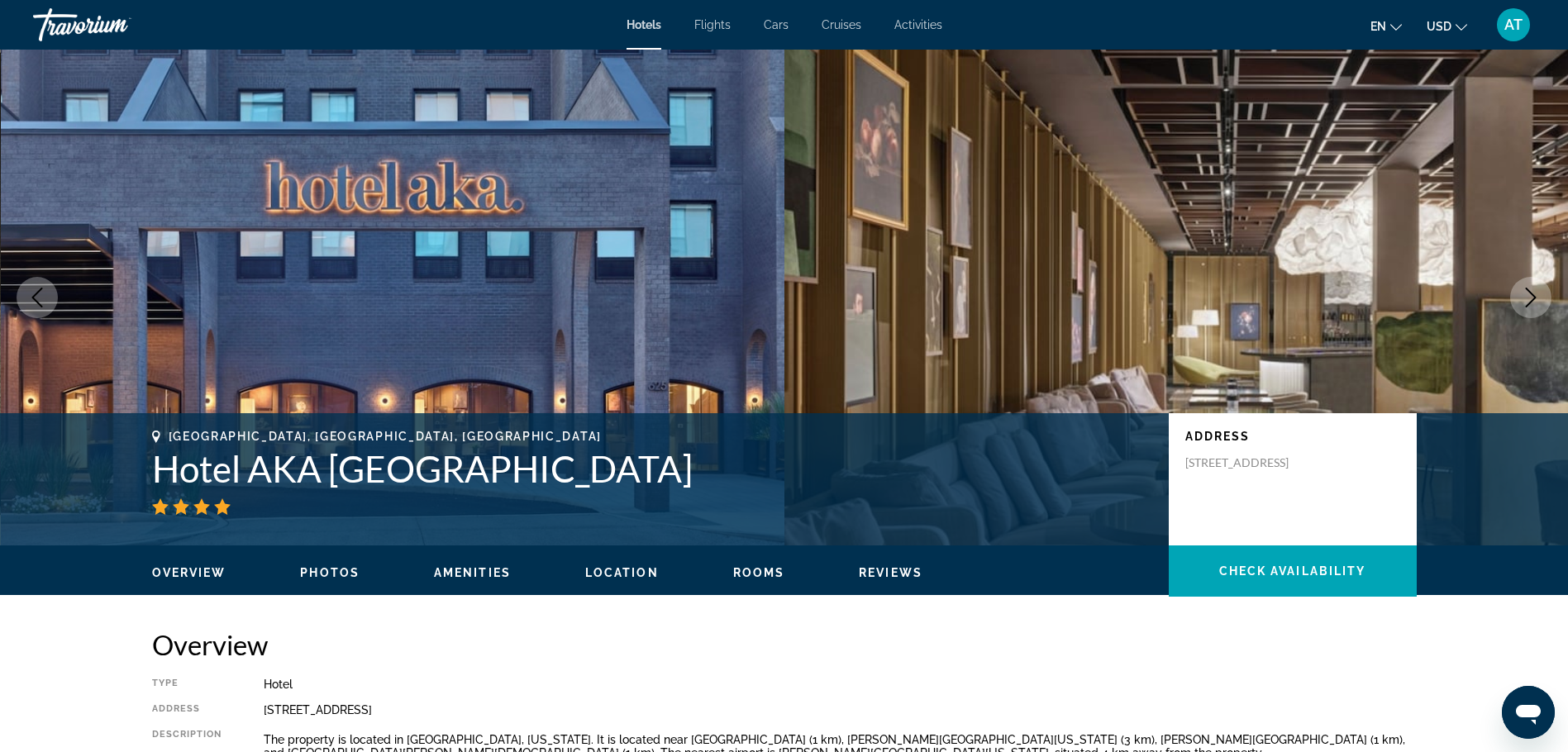
scroll to position [2398, 0]
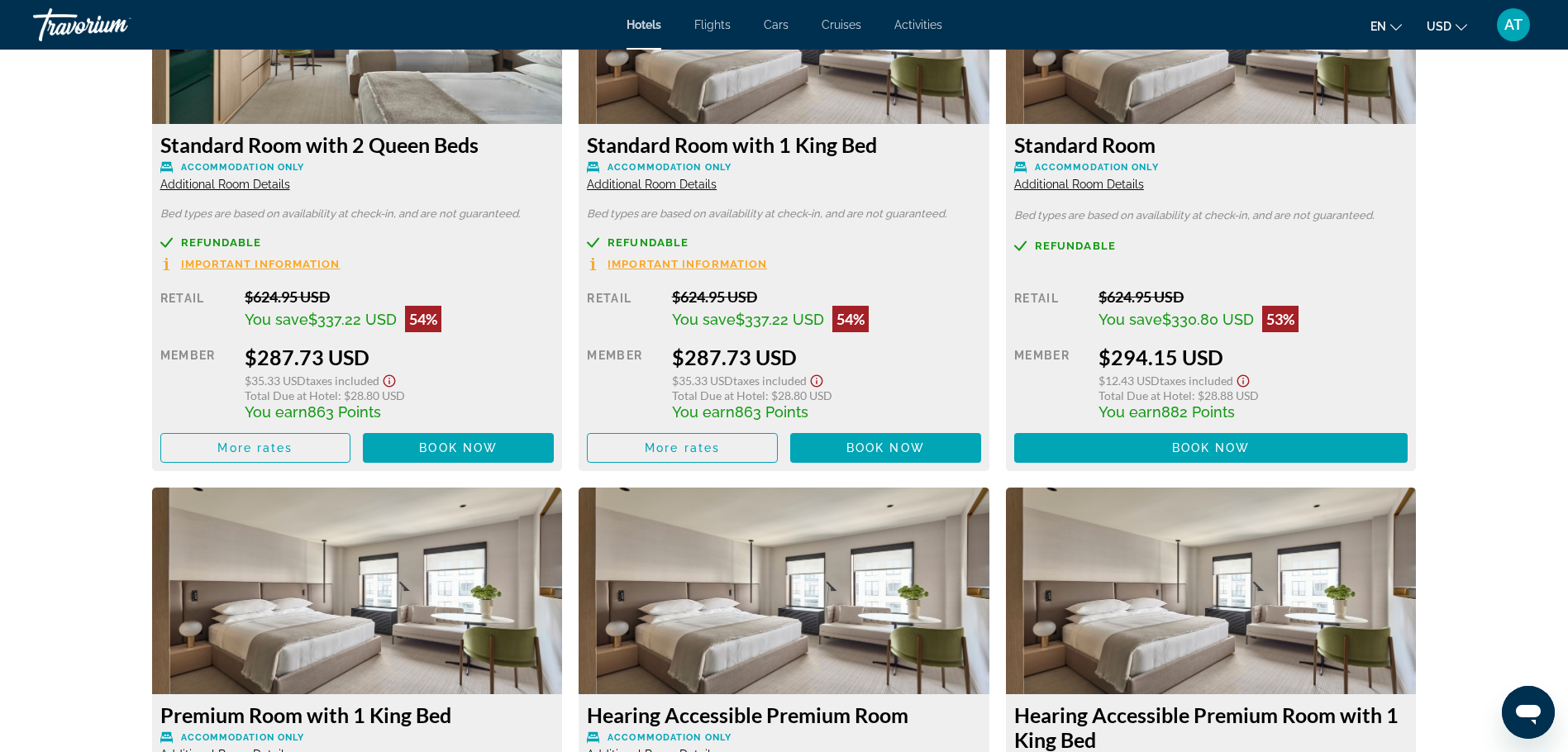
click at [341, 260] on span "Important Information" at bounding box center [261, 263] width 160 height 11
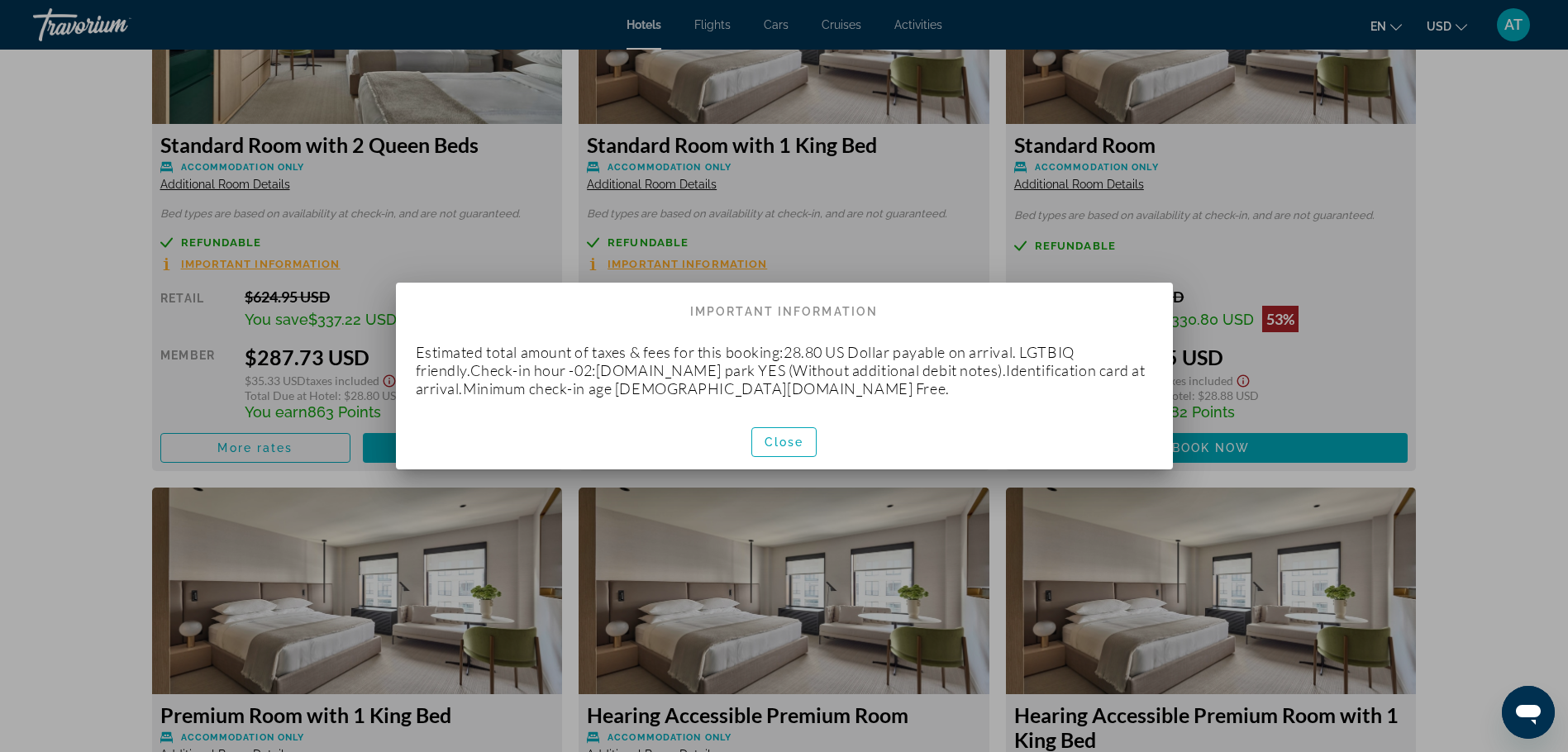
scroll to position [0, 0]
click at [787, 447] on span "Close" at bounding box center [784, 442] width 40 height 14
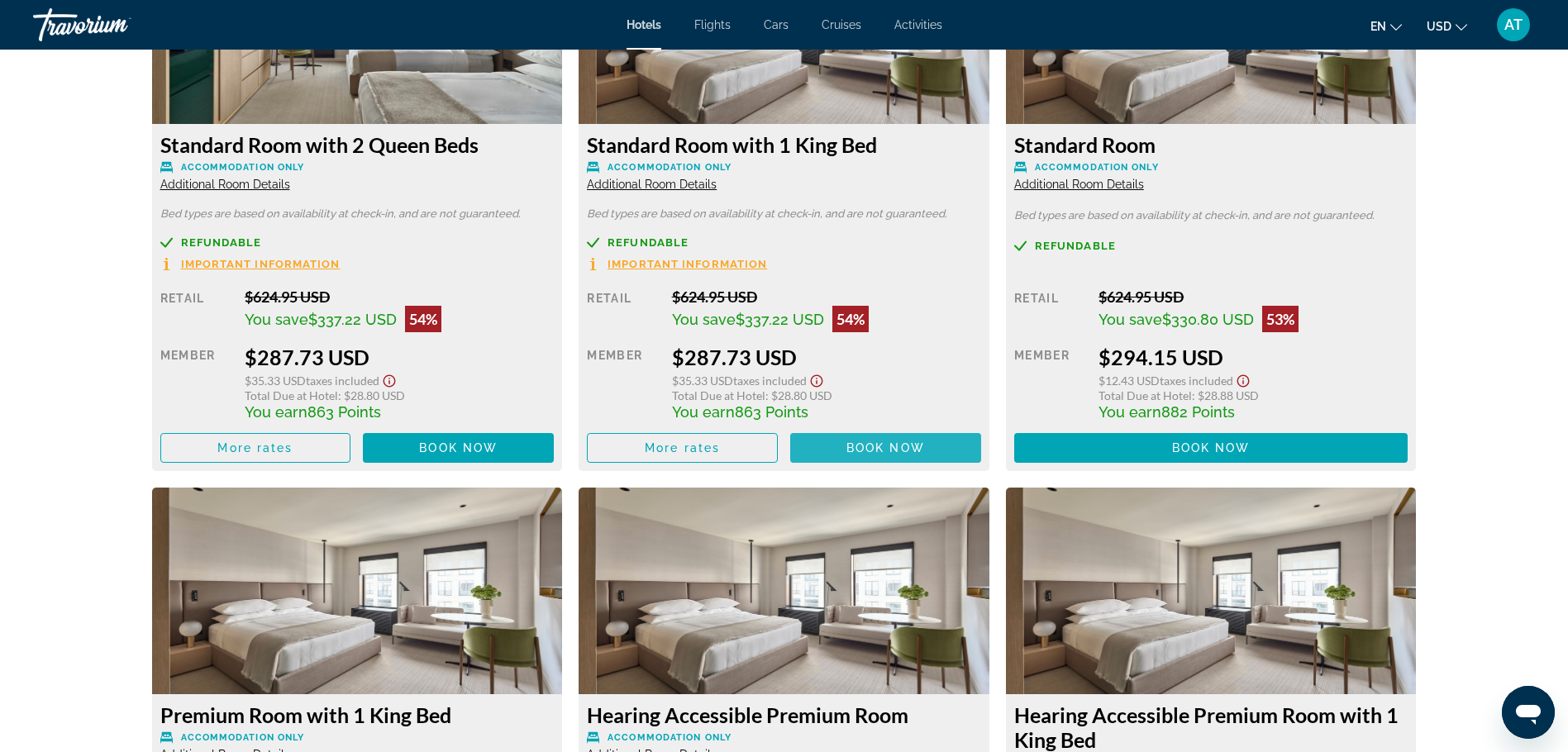
click at [498, 445] on span "Book now" at bounding box center [459, 448] width 78 height 14
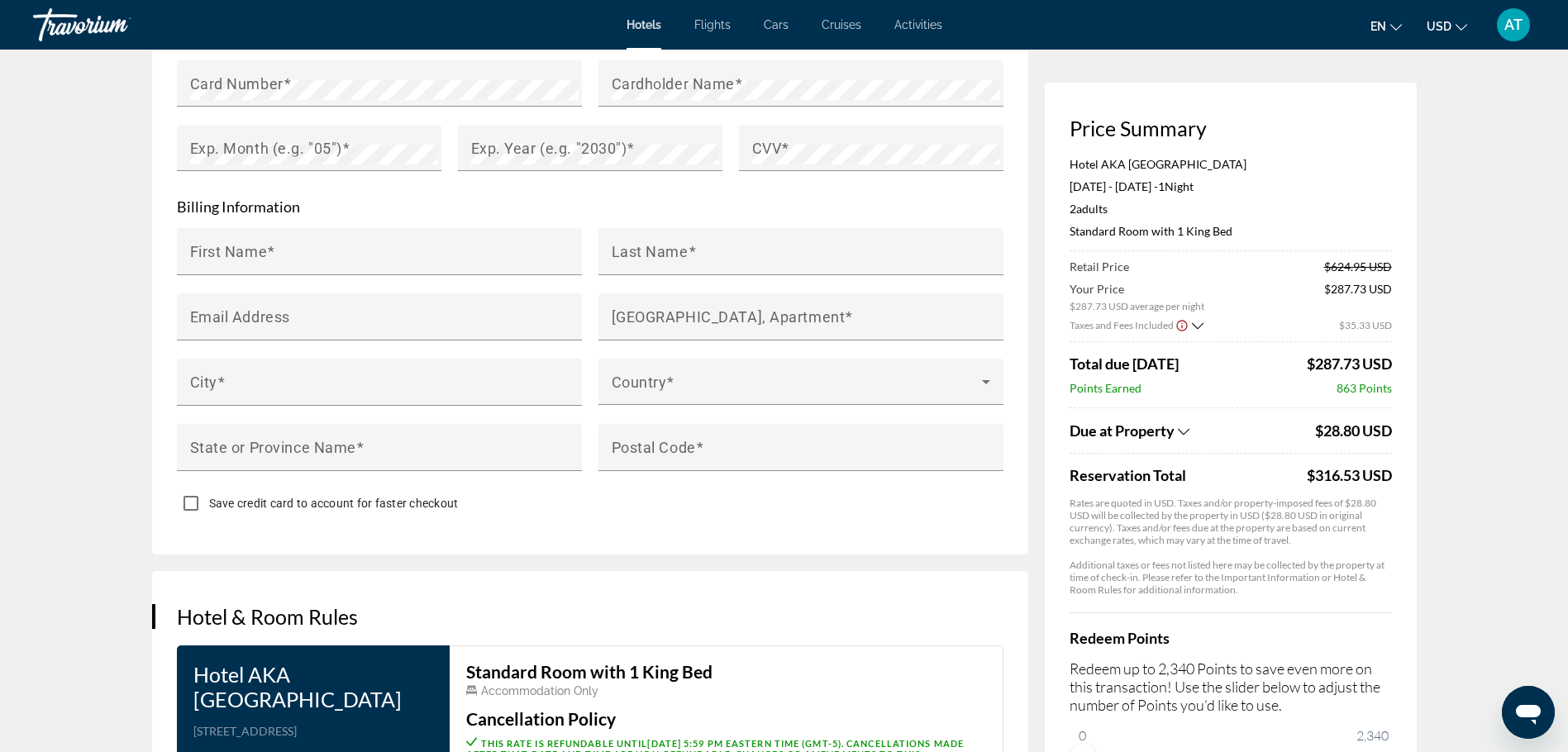
scroll to position [2010, 0]
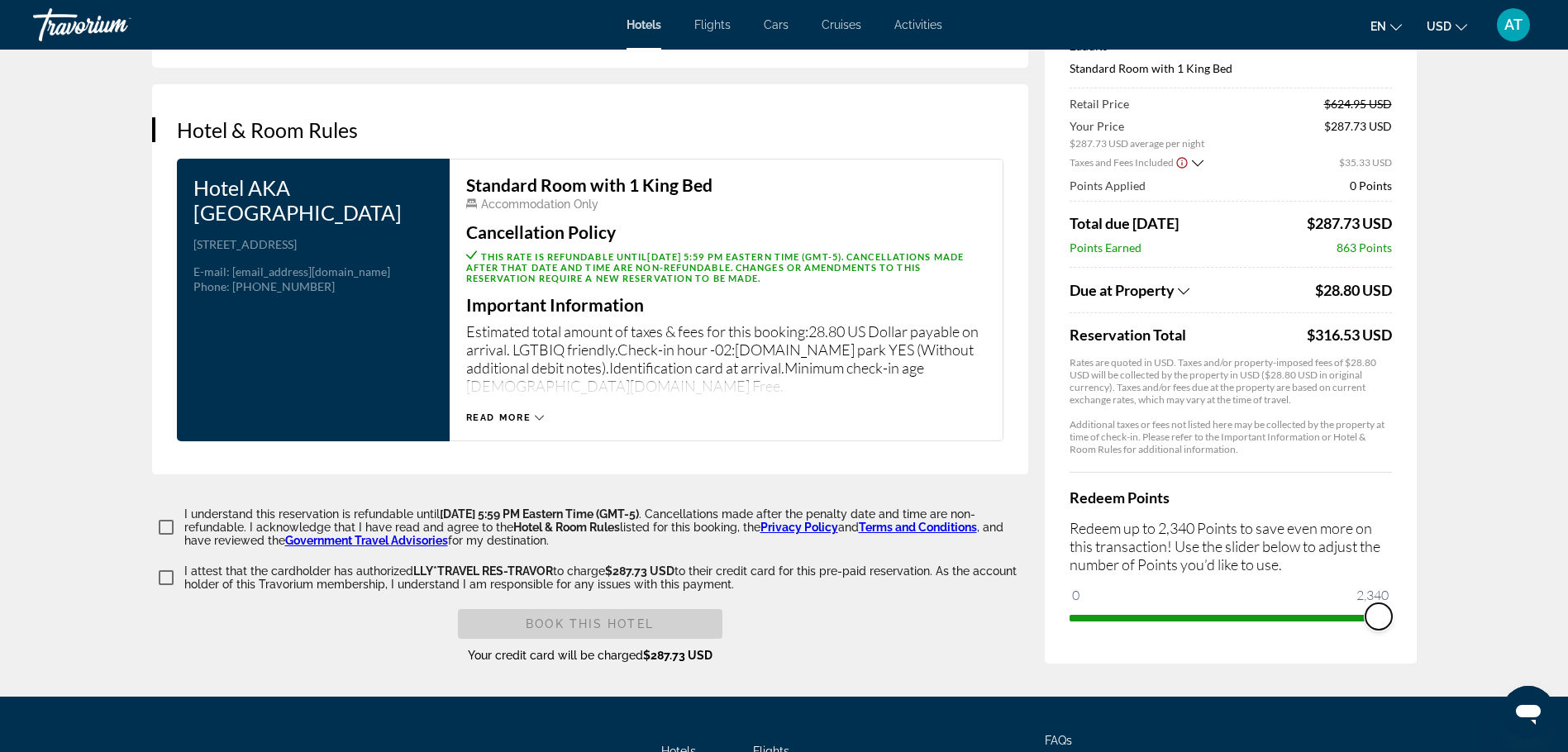
drag, startPoint x: 1081, startPoint y: 566, endPoint x: 1390, endPoint y: 574, distance: 309.1
click at [1390, 603] on span "ngx-slider" at bounding box center [1379, 615] width 26 height 26
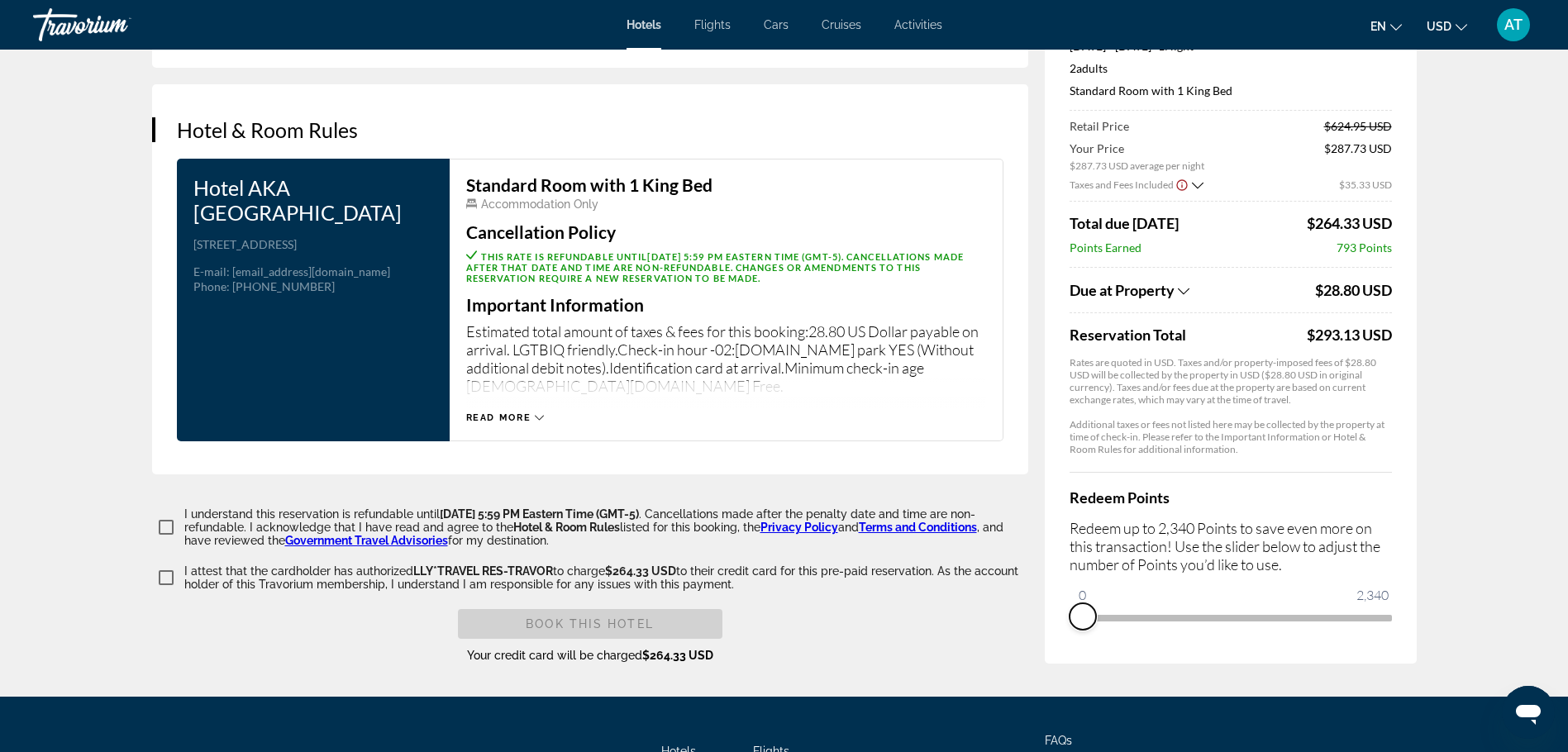
drag, startPoint x: 1380, startPoint y: 576, endPoint x: 1059, endPoint y: 571, distance: 321.0
click at [1059, 571] on div "Price Summary Hotel AKA [GEOGRAPHIC_DATA] [DATE] - [DATE] - 1 Night Nights 2 Ad…" at bounding box center [1230, 303] width 372 height 722
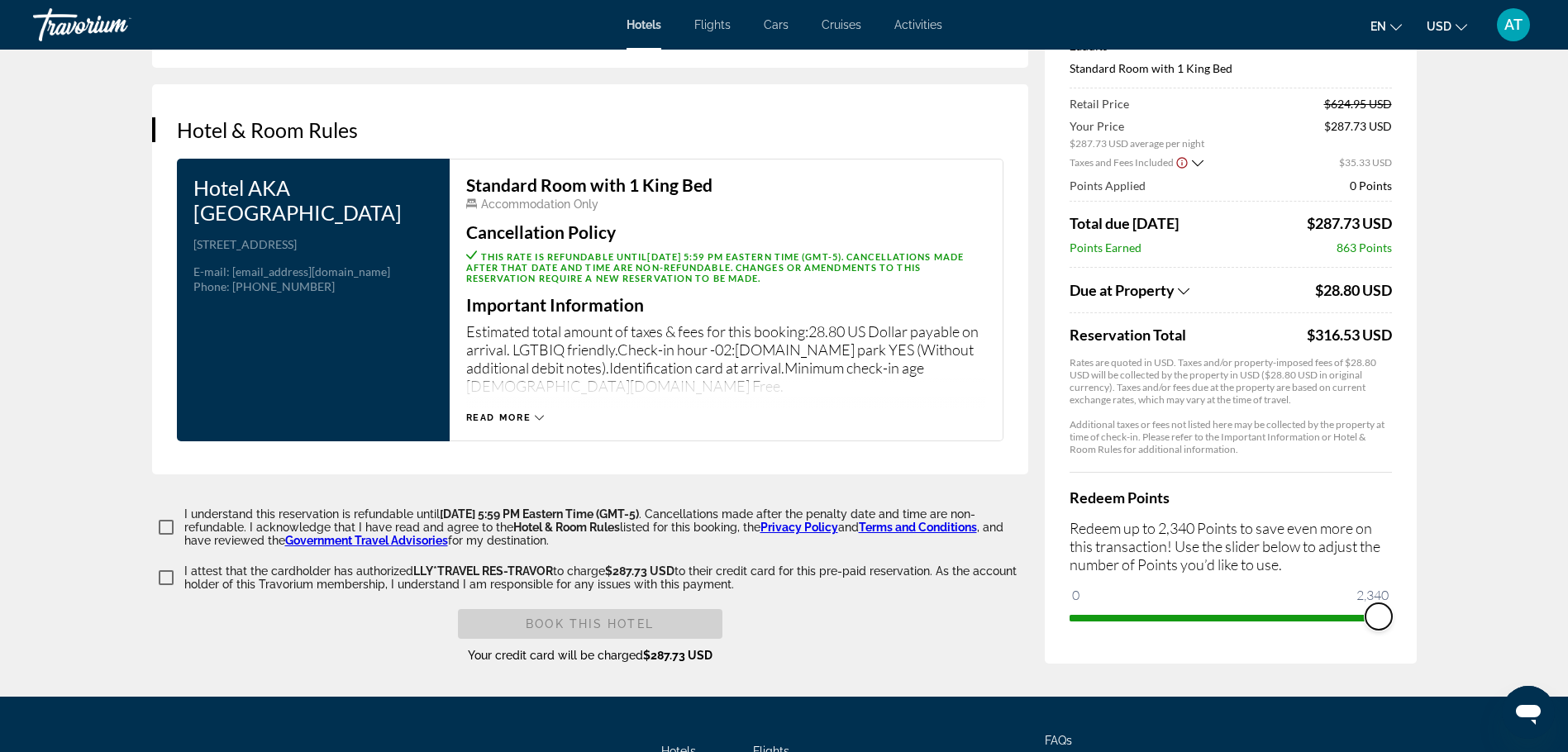
drag, startPoint x: 1080, startPoint y: 571, endPoint x: 1415, endPoint y: 580, distance: 335.1
click at [1415, 580] on div "Price Summary Hotel AKA [GEOGRAPHIC_DATA] [DATE] - [DATE] - 1 Night Nights 2 Ad…" at bounding box center [1230, 292] width 372 height 744
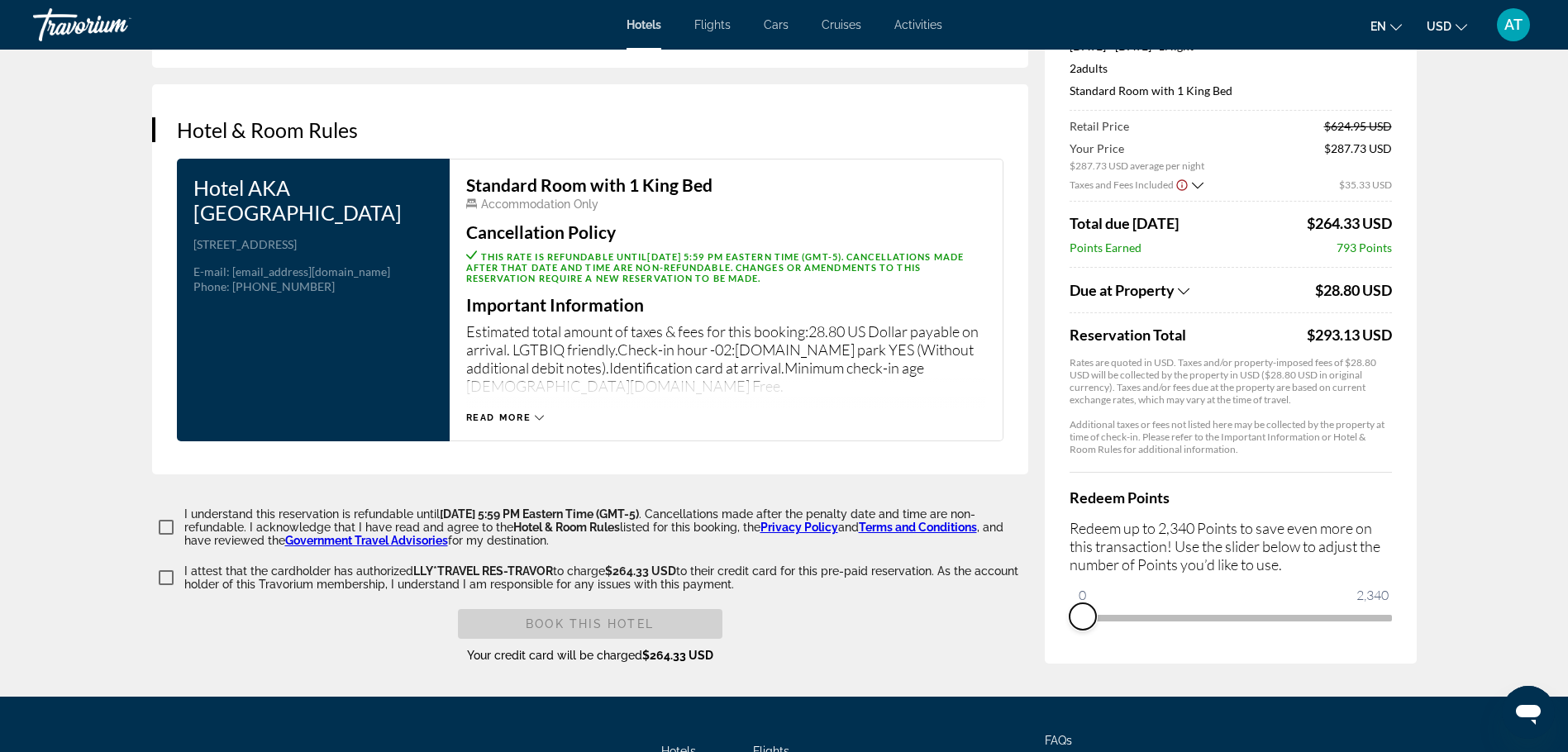
drag, startPoint x: 1378, startPoint y: 571, endPoint x: 1045, endPoint y: 568, distance: 333.0
click at [1045, 567] on div "Price Summary Hotel AKA [GEOGRAPHIC_DATA] [DATE] - [DATE] - 1 Night Nights 2 Ad…" at bounding box center [1230, 303] width 372 height 722
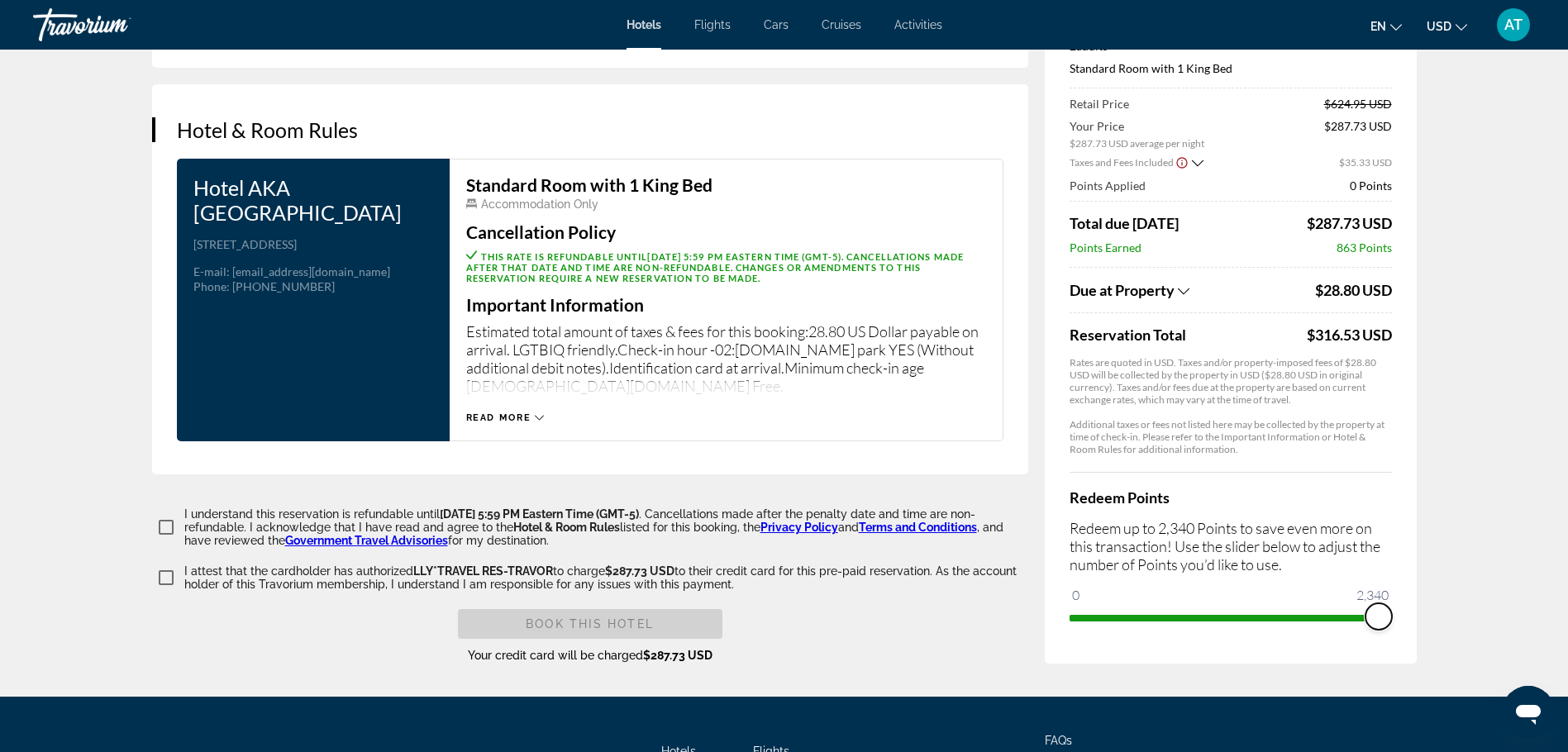
drag, startPoint x: 1079, startPoint y: 572, endPoint x: 1416, endPoint y: 587, distance: 337.3
click at [1416, 587] on div "Price Summary Hotel AKA [GEOGRAPHIC_DATA] [DATE] - [DATE] - 1 Night Nights 2 Ad…" at bounding box center [1230, 292] width 372 height 744
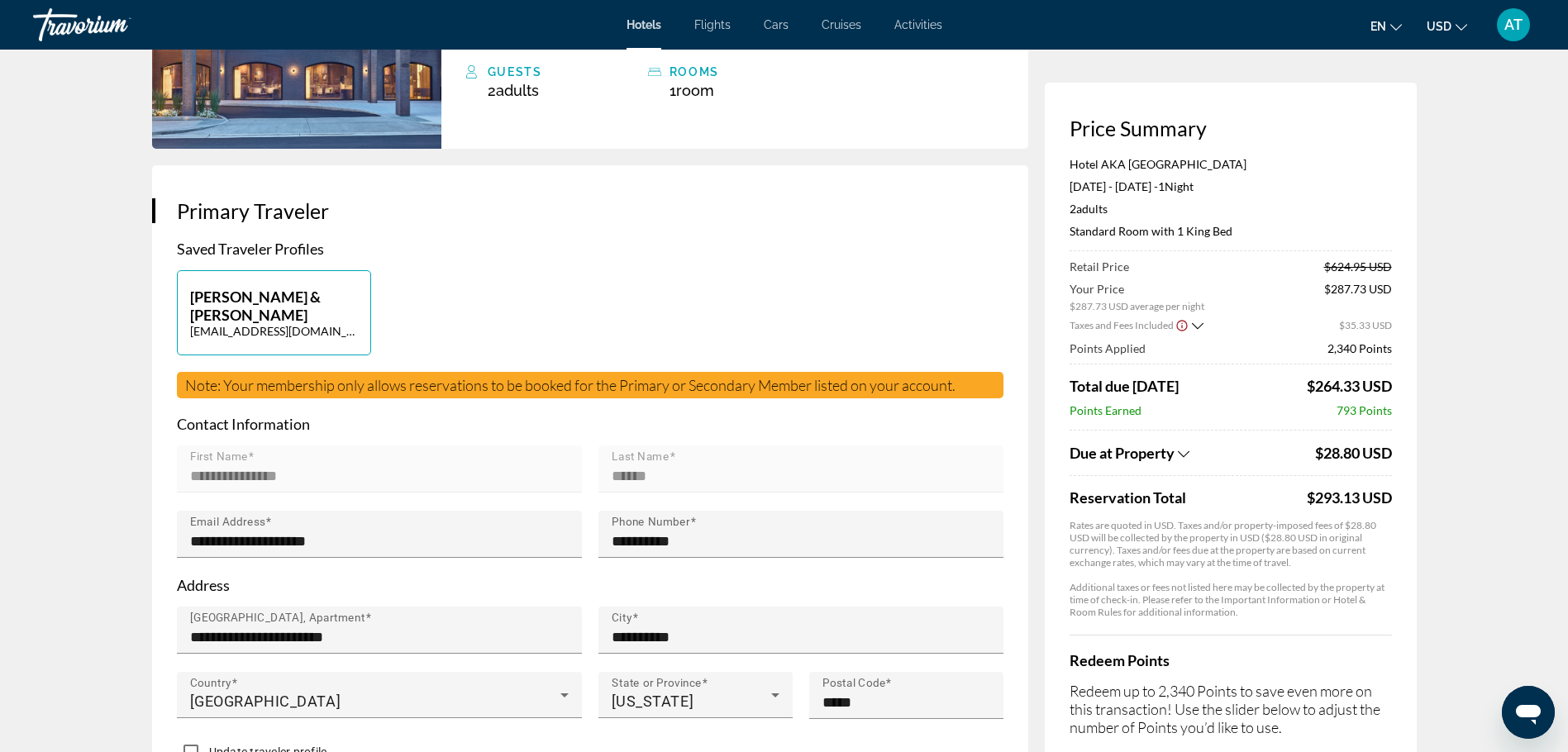
scroll to position [0, 0]
